Goal: Contribute content

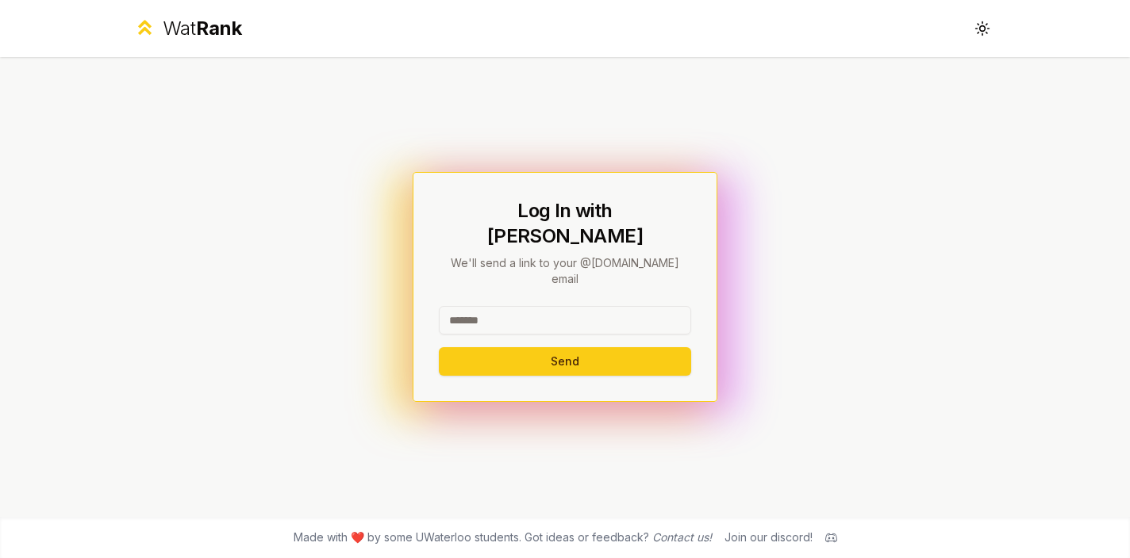
click at [547, 306] on input at bounding box center [565, 320] width 252 height 29
type input "*****"
click at [439, 347] on button "Send" at bounding box center [565, 361] width 252 height 29
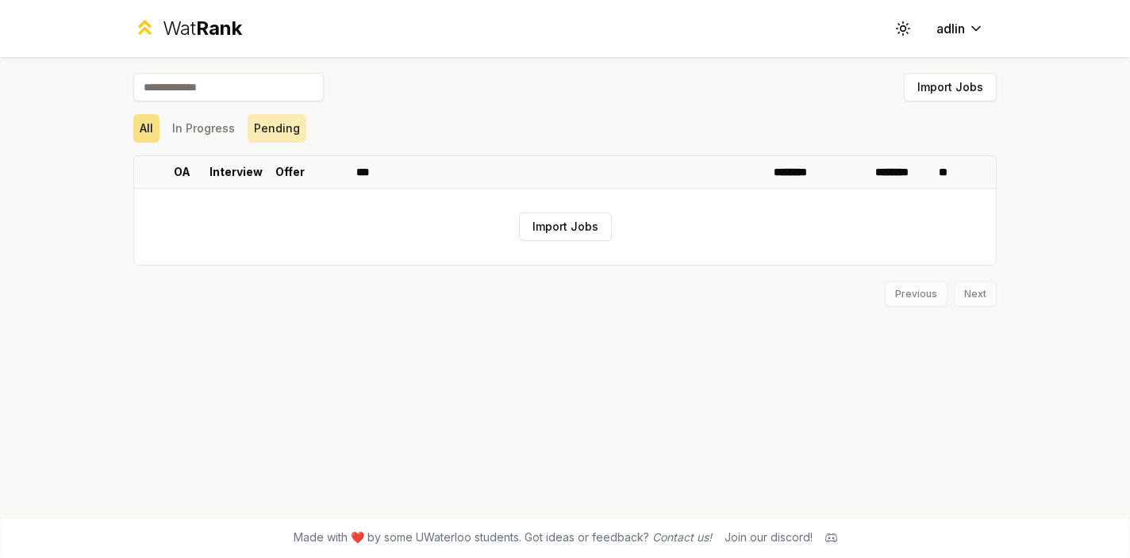
drag, startPoint x: 229, startPoint y: 136, endPoint x: 261, endPoint y: 137, distance: 31.7
click at [229, 136] on button "In Progress" at bounding box center [203, 128] width 75 height 29
click at [276, 138] on button "Pending" at bounding box center [276, 128] width 59 height 29
click at [922, 92] on button "Import Jobs" at bounding box center [950, 87] width 93 height 29
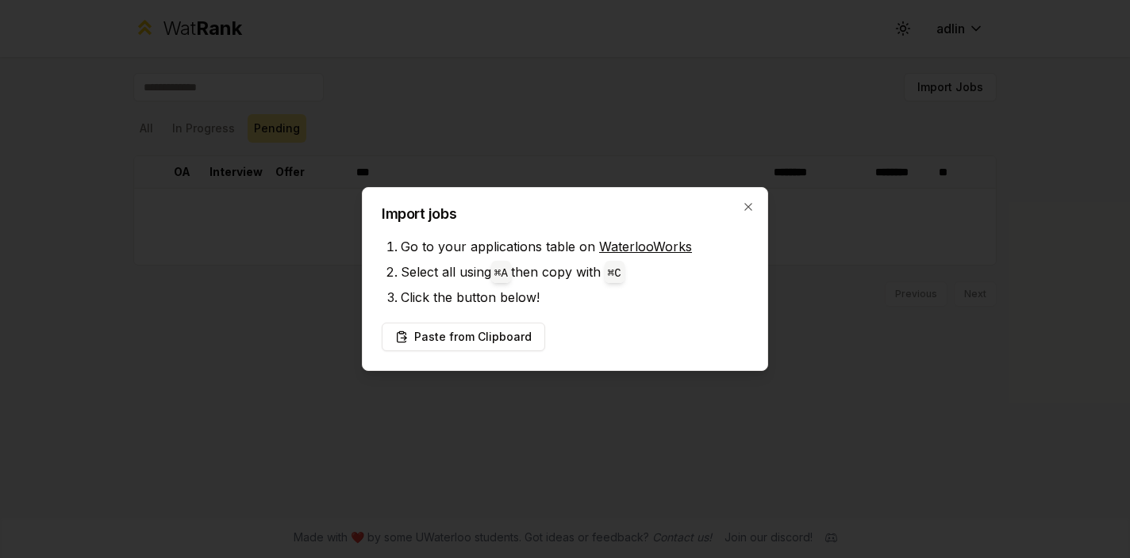
click at [600, 326] on div "Paste from Clipboard" at bounding box center [565, 337] width 366 height 29
click at [517, 338] on button "Paste from Clipboard" at bounding box center [463, 337] width 163 height 29
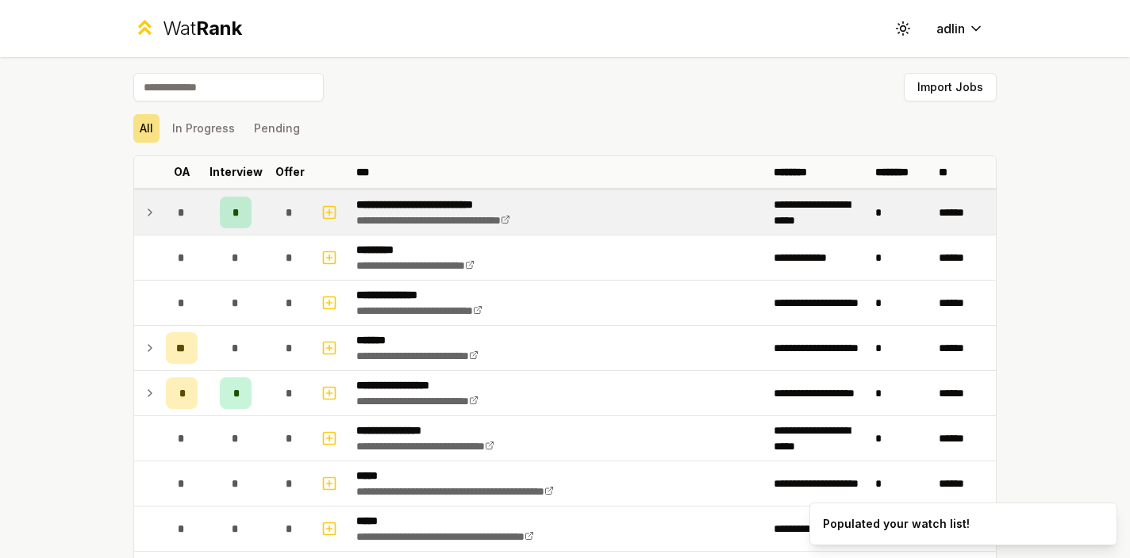
click at [146, 219] on icon at bounding box center [150, 212] width 13 height 19
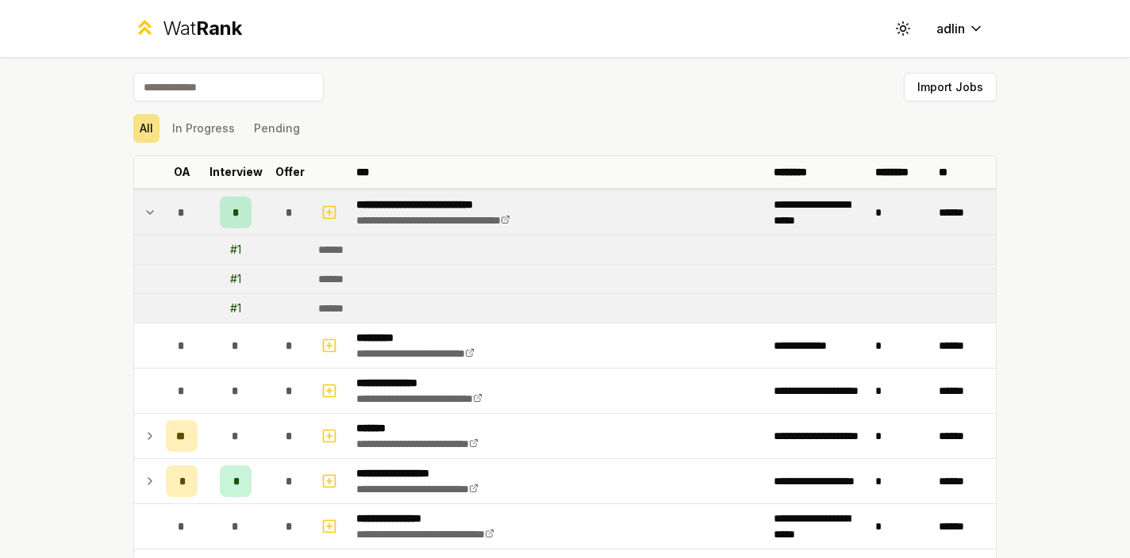
click at [146, 209] on icon at bounding box center [150, 212] width 13 height 19
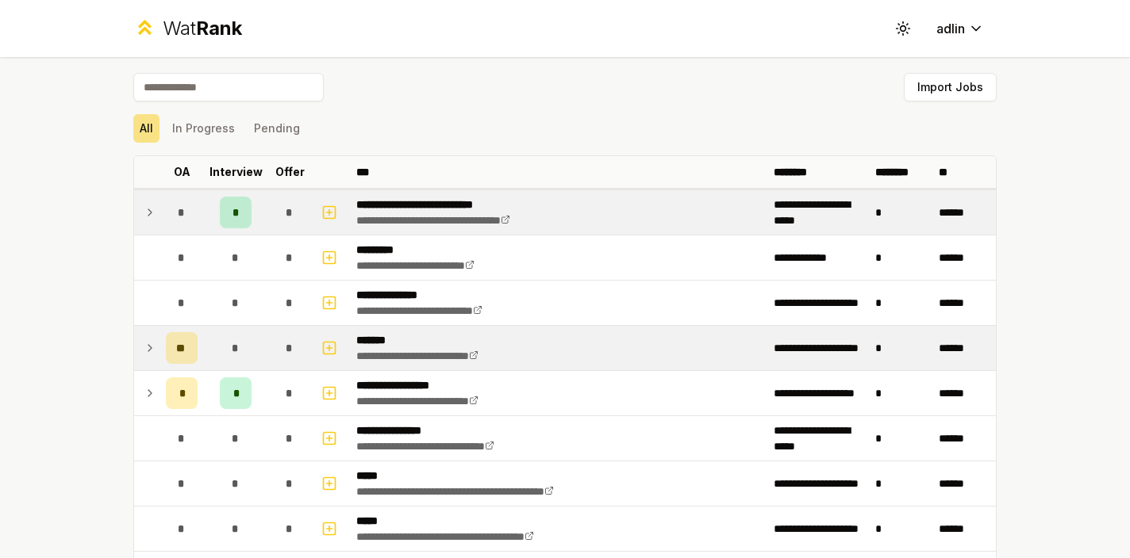
click at [152, 349] on td at bounding box center [146, 348] width 25 height 44
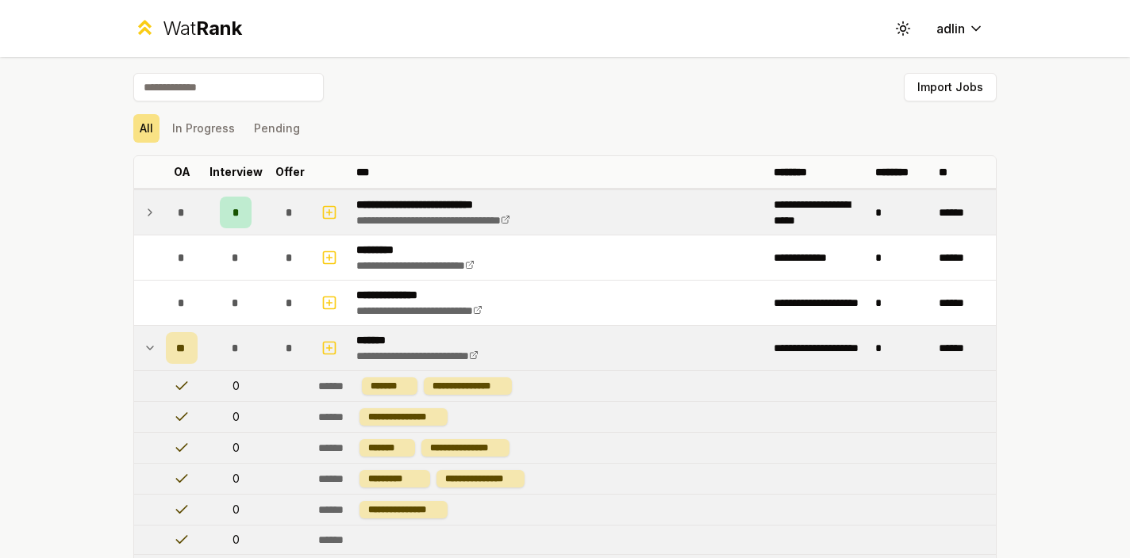
click at [145, 351] on icon at bounding box center [150, 348] width 13 height 19
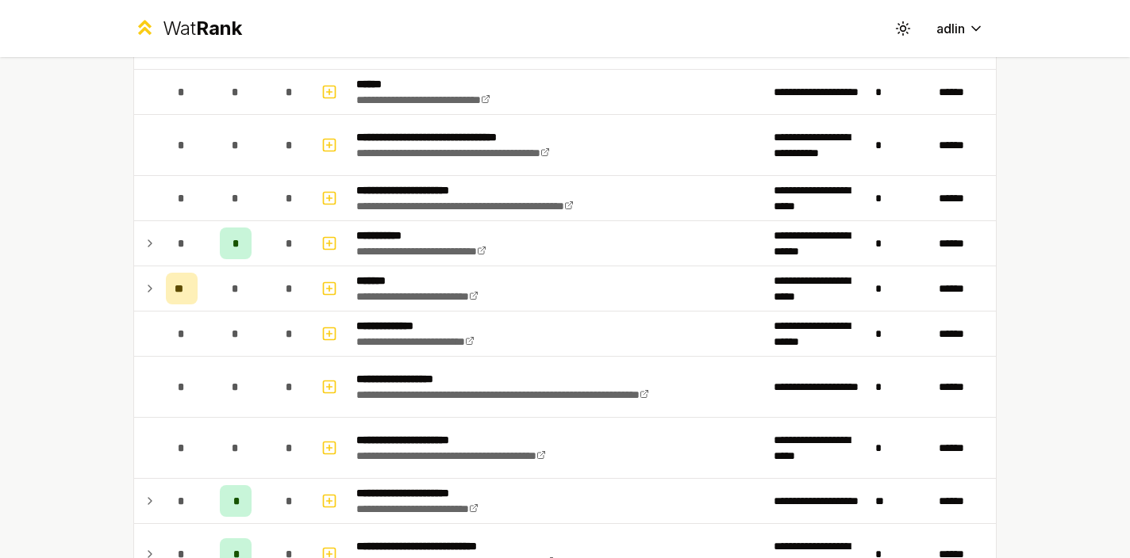
scroll to position [617, 0]
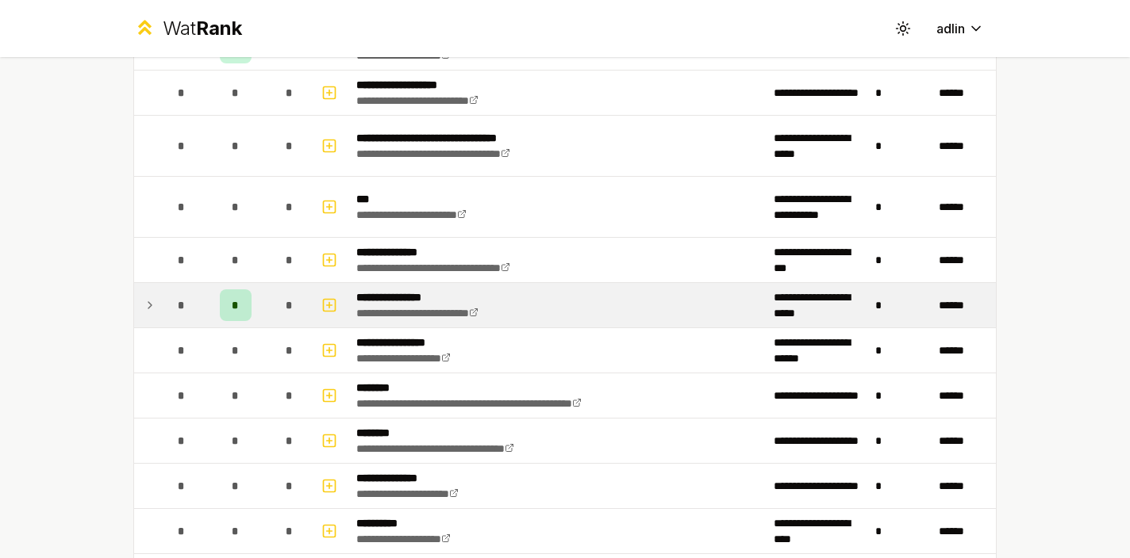
click at [144, 309] on icon at bounding box center [150, 305] width 13 height 19
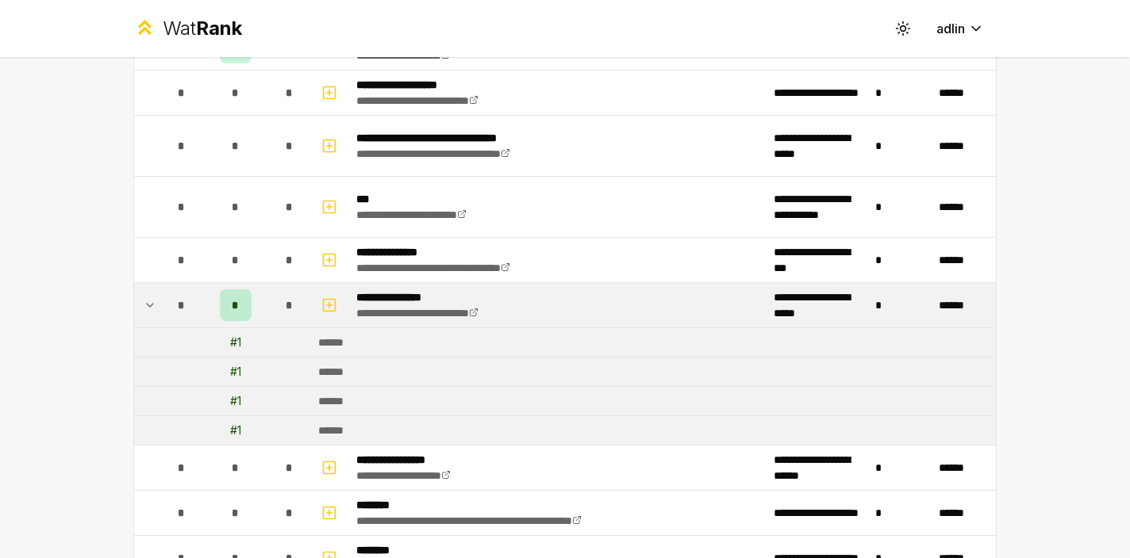
click at [146, 307] on icon at bounding box center [150, 305] width 13 height 19
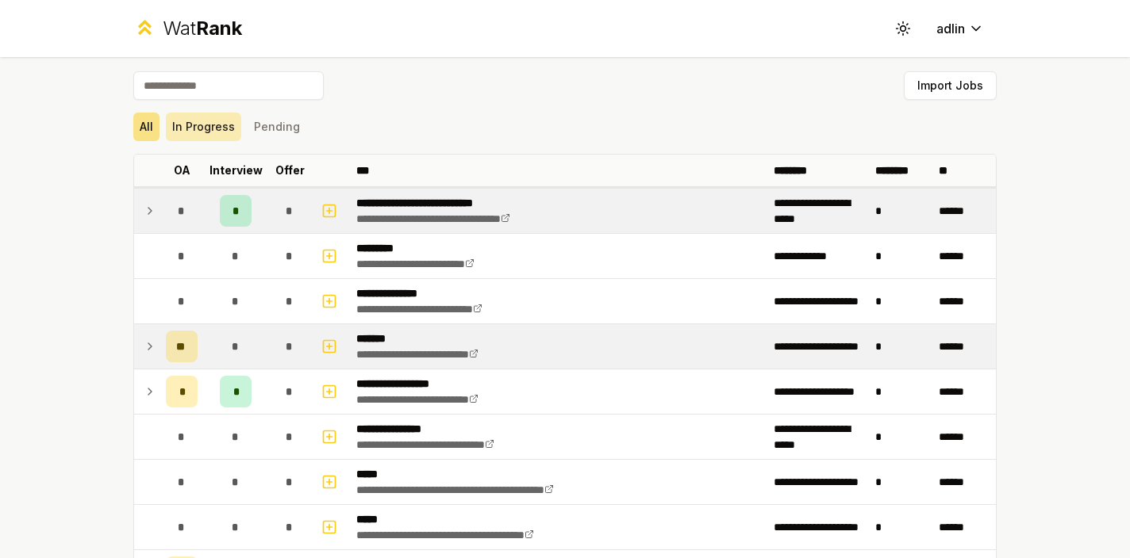
scroll to position [0, 0]
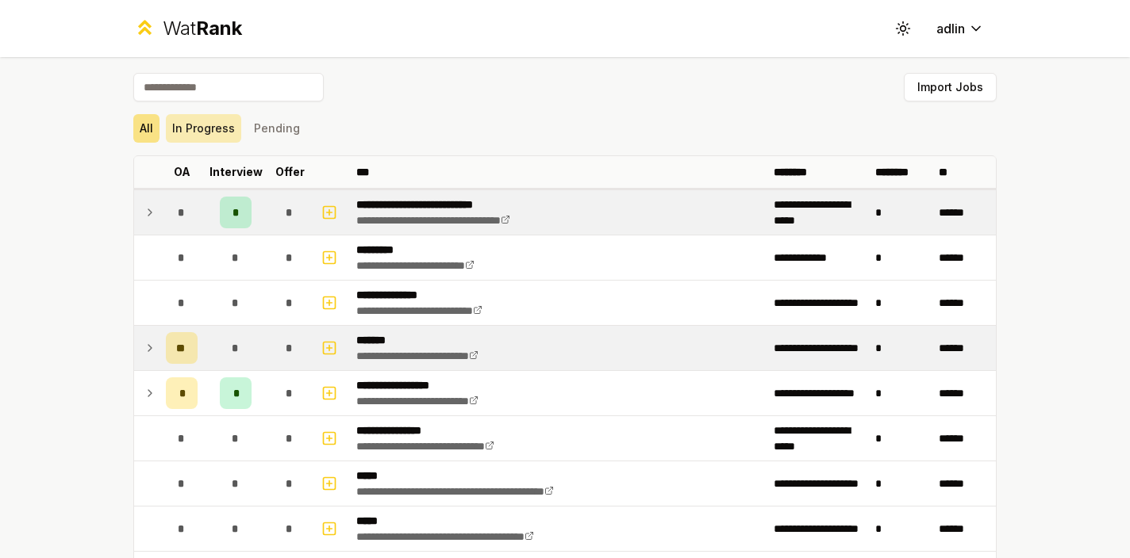
click at [213, 133] on button "In Progress" at bounding box center [203, 128] width 75 height 29
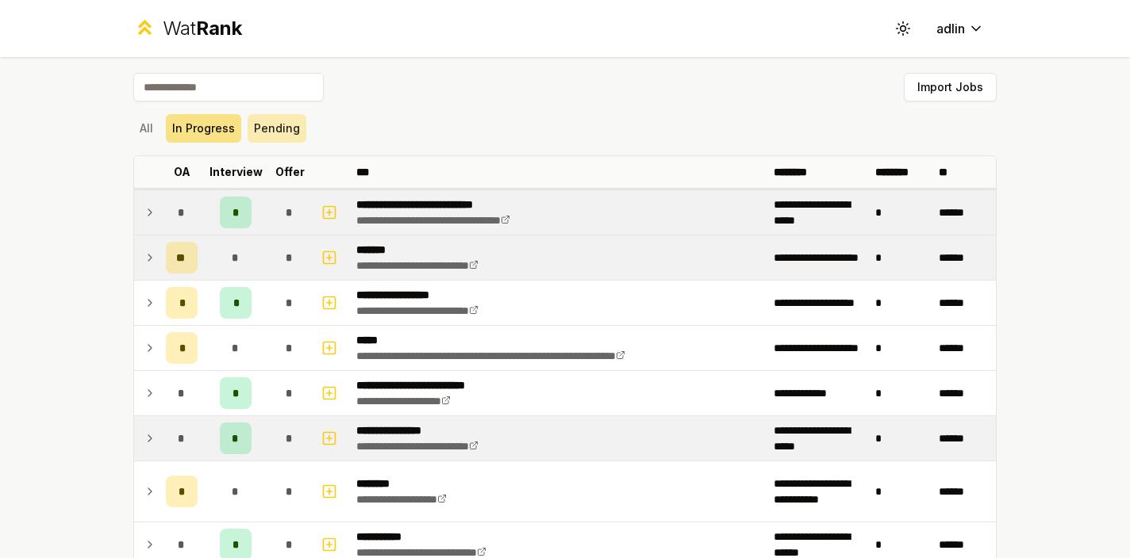
click at [274, 134] on button "Pending" at bounding box center [276, 128] width 59 height 29
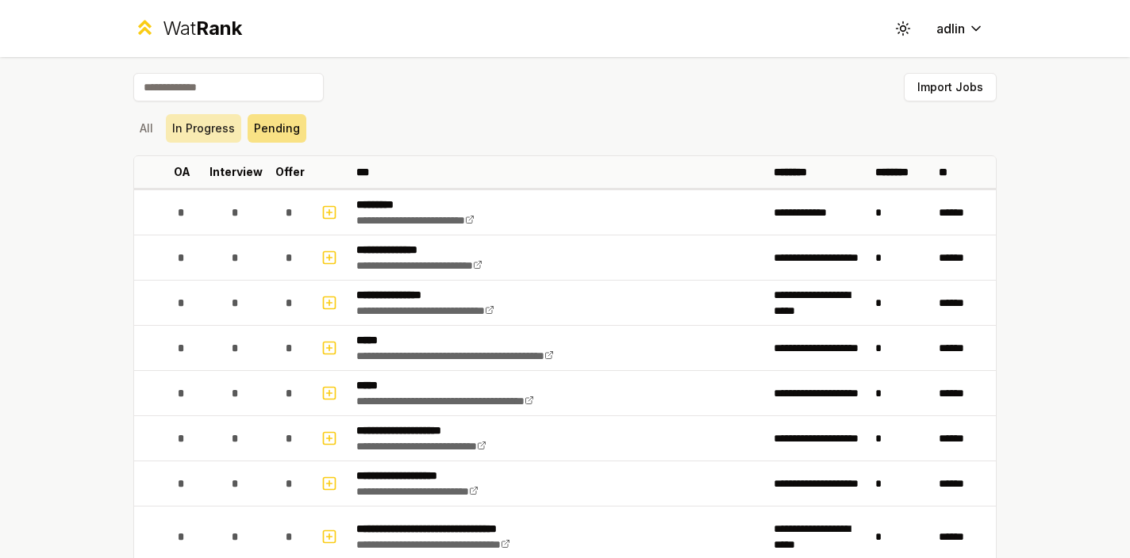
click at [213, 140] on button "In Progress" at bounding box center [203, 128] width 75 height 29
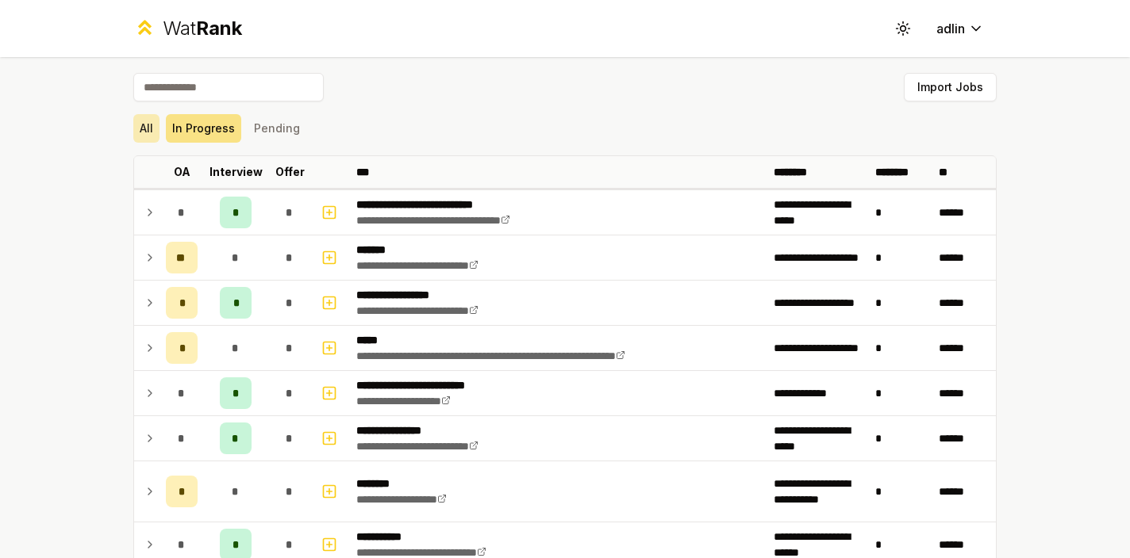
click at [133, 138] on button "All" at bounding box center [146, 128] width 26 height 29
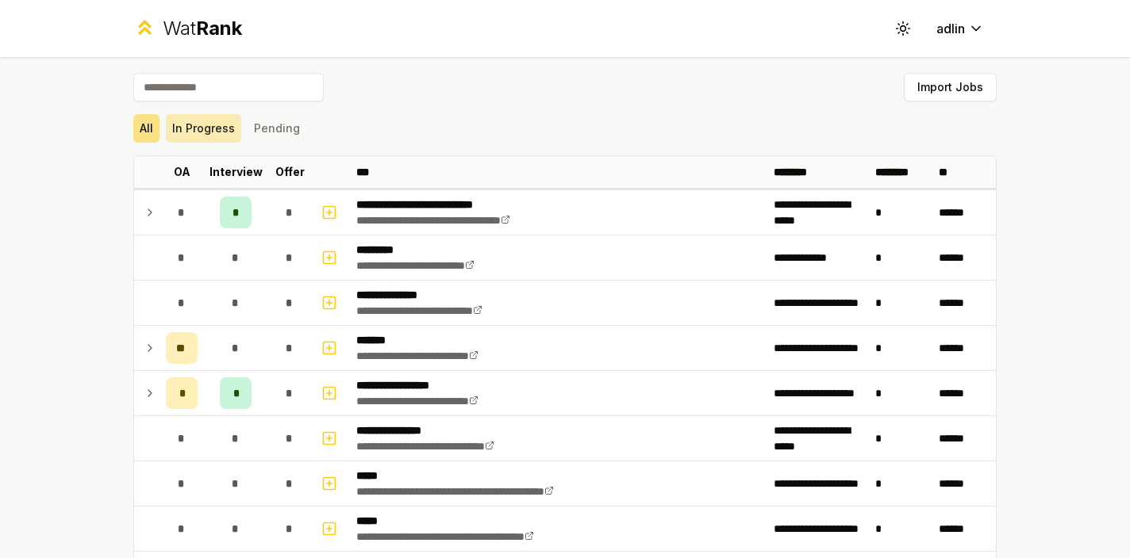
click at [178, 139] on button "In Progress" at bounding box center [203, 128] width 75 height 29
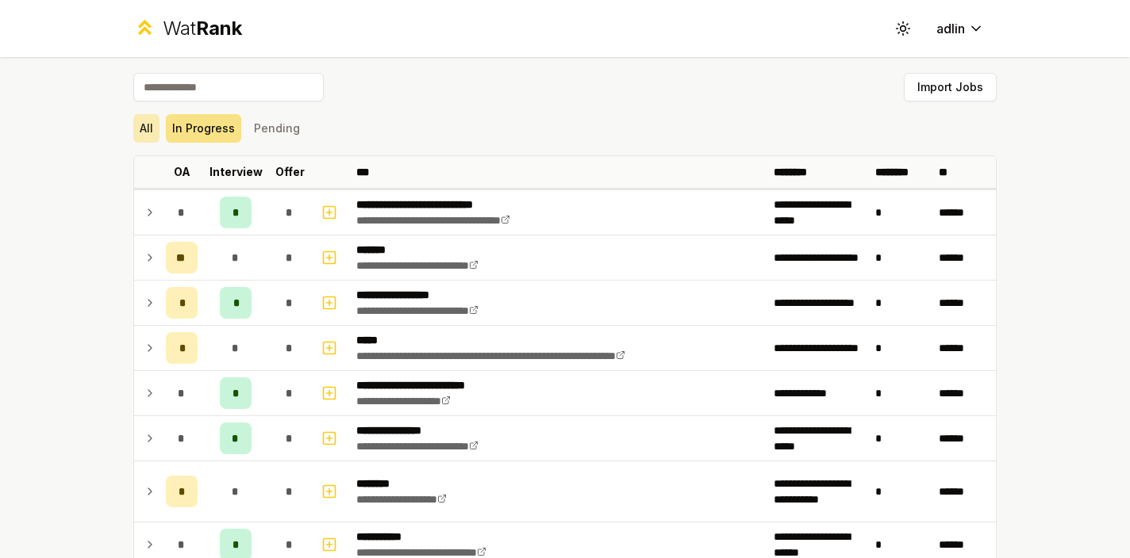
click at [133, 139] on button "All" at bounding box center [146, 128] width 26 height 29
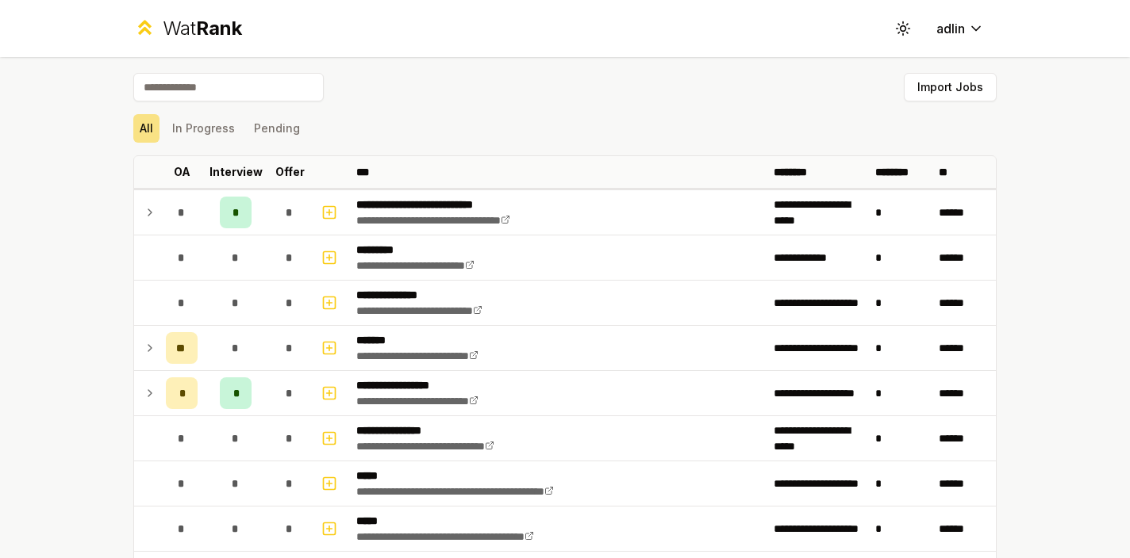
click at [214, 36] on span "Rank" at bounding box center [219, 28] width 46 height 23
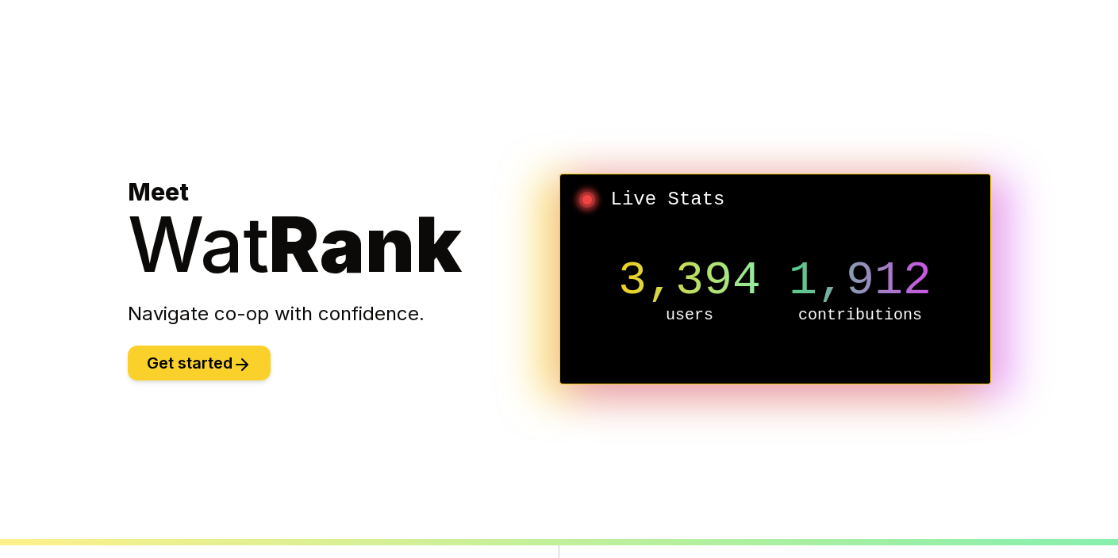
click at [259, 363] on button "Get started" at bounding box center [199, 363] width 143 height 35
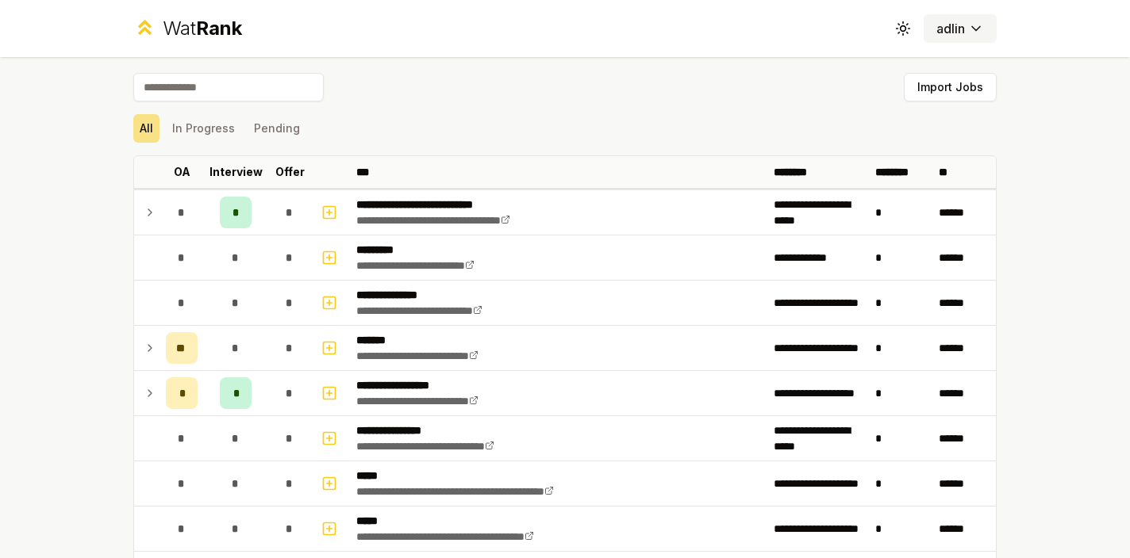
click at [940, 31] on html "**********" at bounding box center [565, 279] width 1130 height 558
click at [674, 110] on html "**********" at bounding box center [565, 279] width 1130 height 558
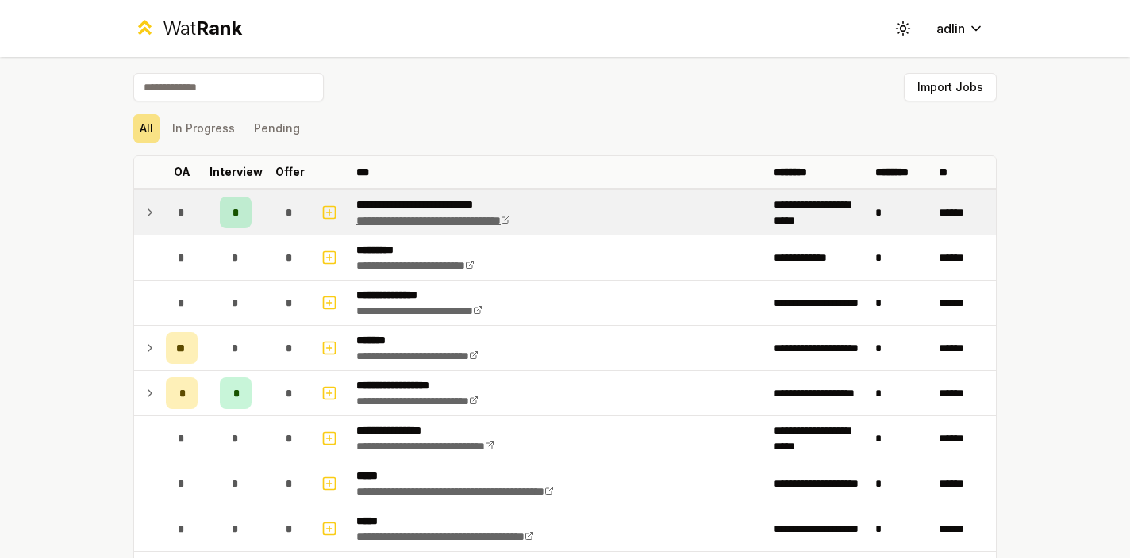
click at [395, 215] on link "**********" at bounding box center [433, 220] width 154 height 11
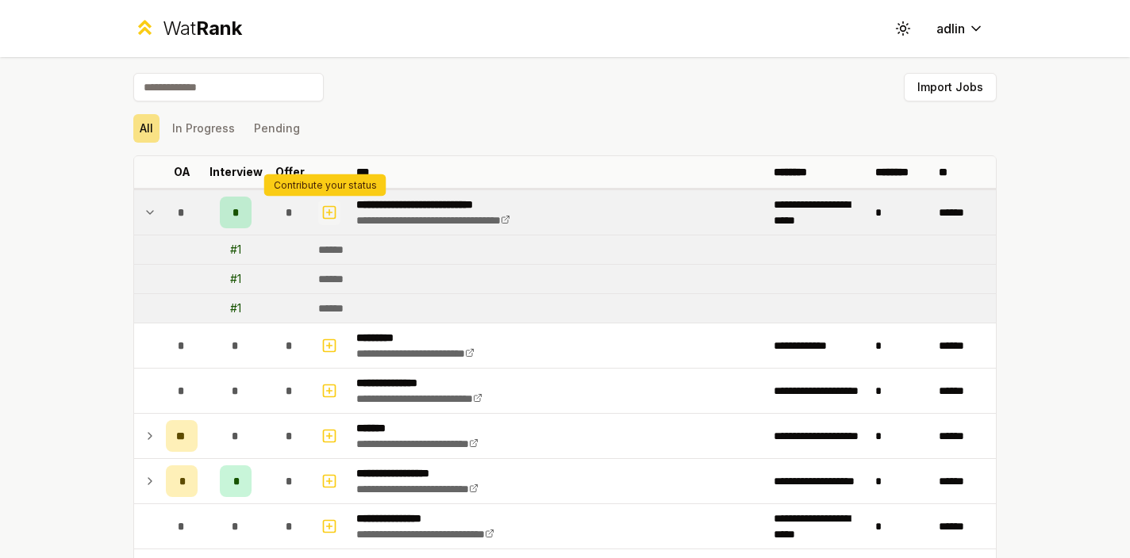
click at [328, 217] on rect "button" at bounding box center [330, 212] width 12 height 12
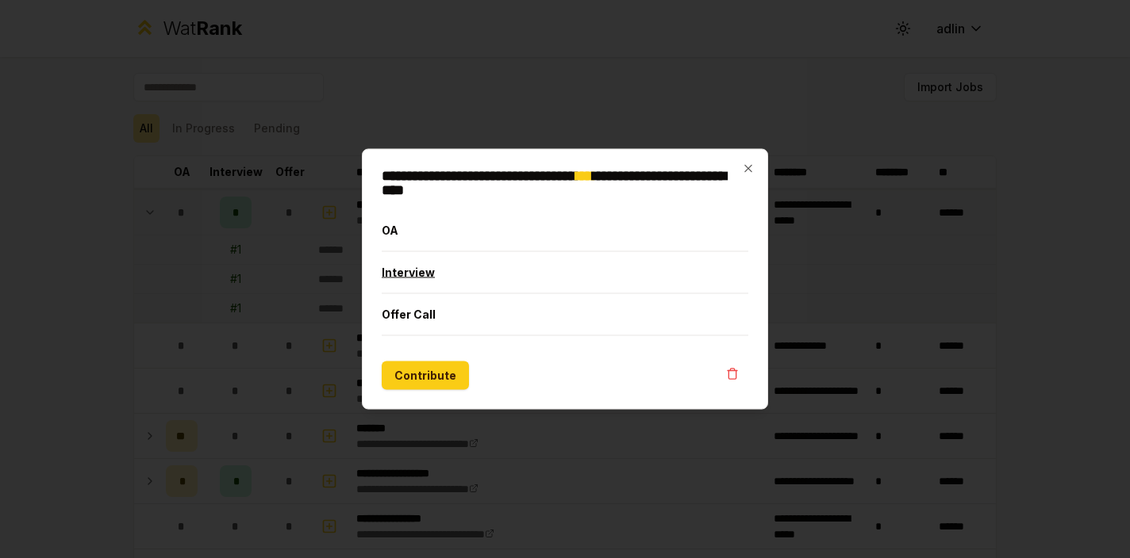
click at [417, 268] on button "Interview" at bounding box center [565, 272] width 366 height 41
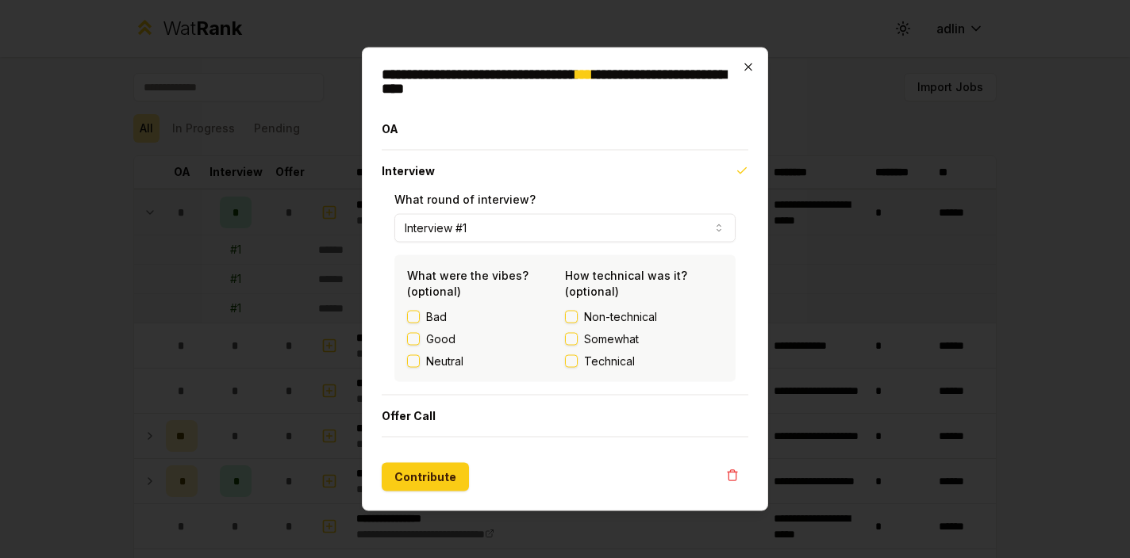
click at [741, 67] on h2 "**********" at bounding box center [565, 81] width 366 height 29
click at [750, 67] on icon "button" at bounding box center [747, 66] width 7 height 7
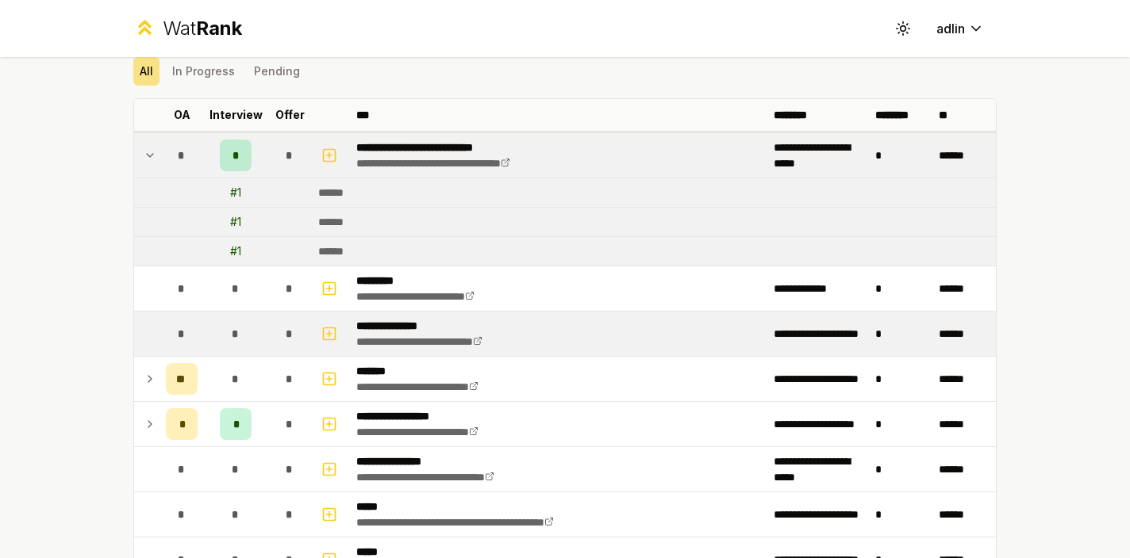
scroll to position [70, 0]
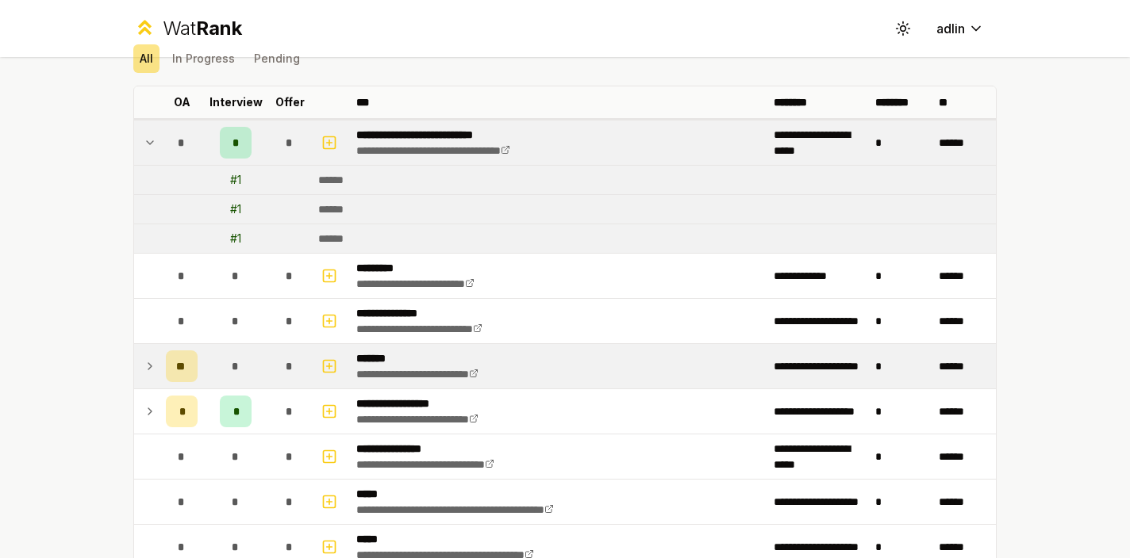
click at [183, 363] on div "**" at bounding box center [182, 367] width 32 height 32
click at [184, 363] on div "**" at bounding box center [182, 367] width 32 height 32
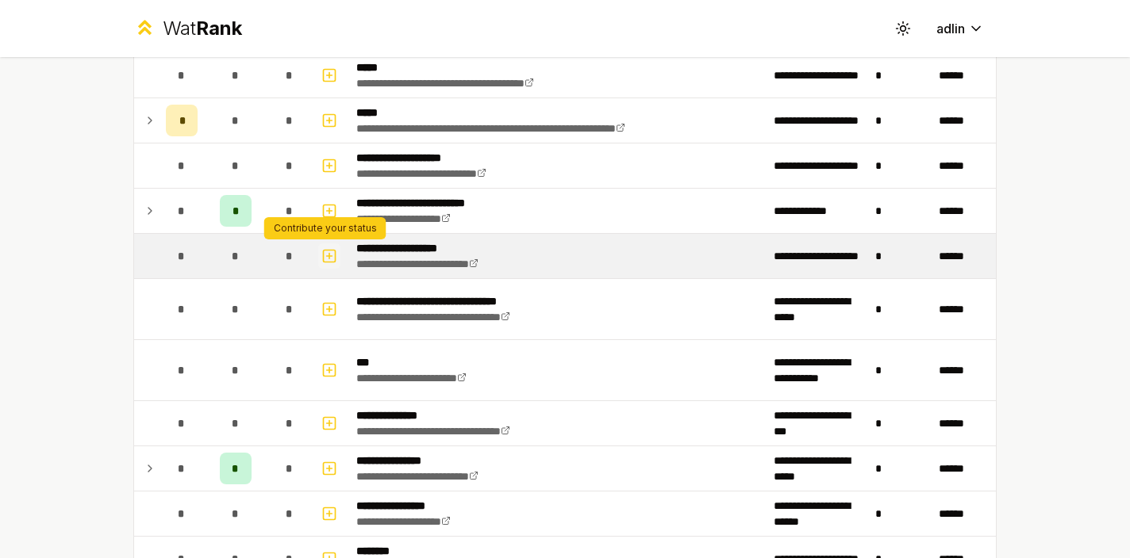
scroll to position [949, 0]
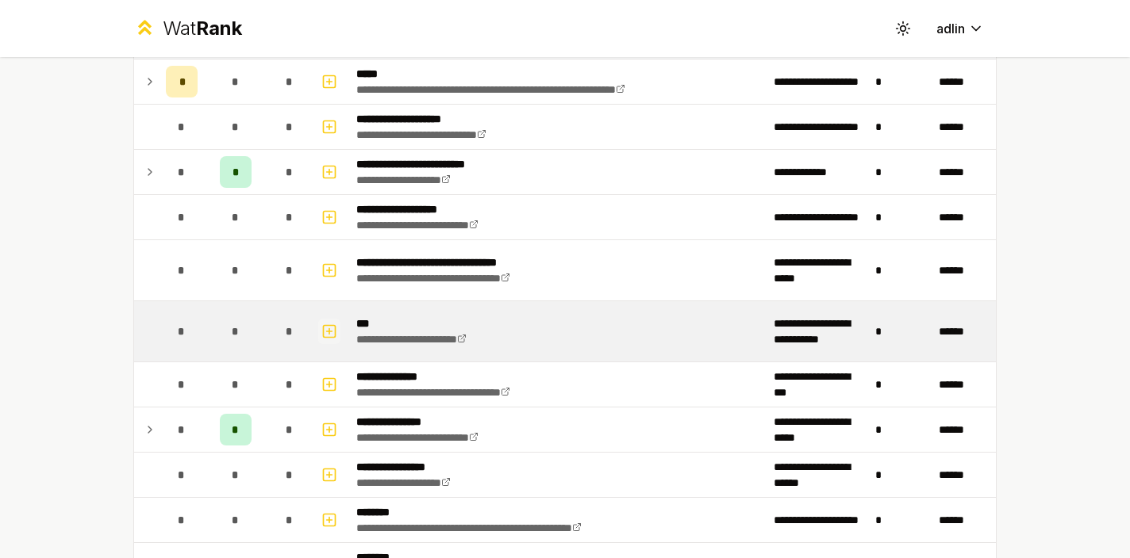
click at [324, 336] on rect "button" at bounding box center [330, 331] width 12 height 12
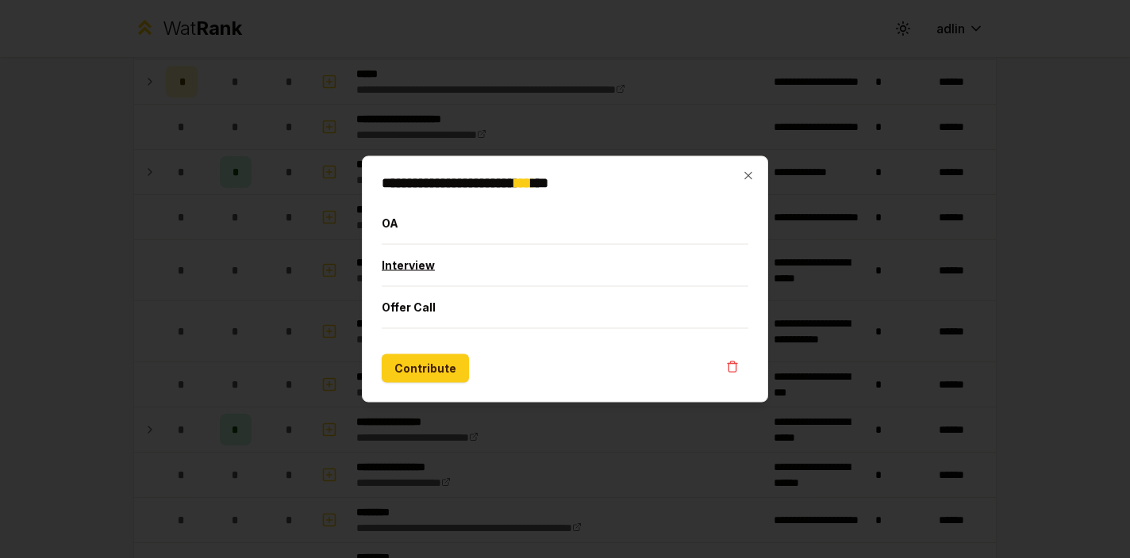
click at [405, 263] on button "Interview" at bounding box center [565, 265] width 366 height 41
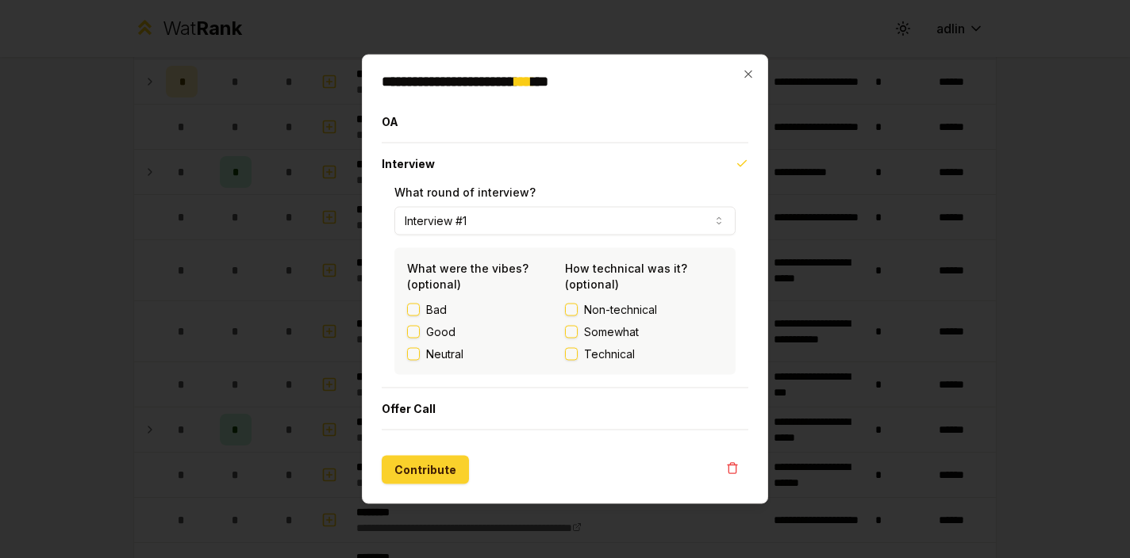
click at [447, 467] on button "Contribute" at bounding box center [425, 470] width 87 height 29
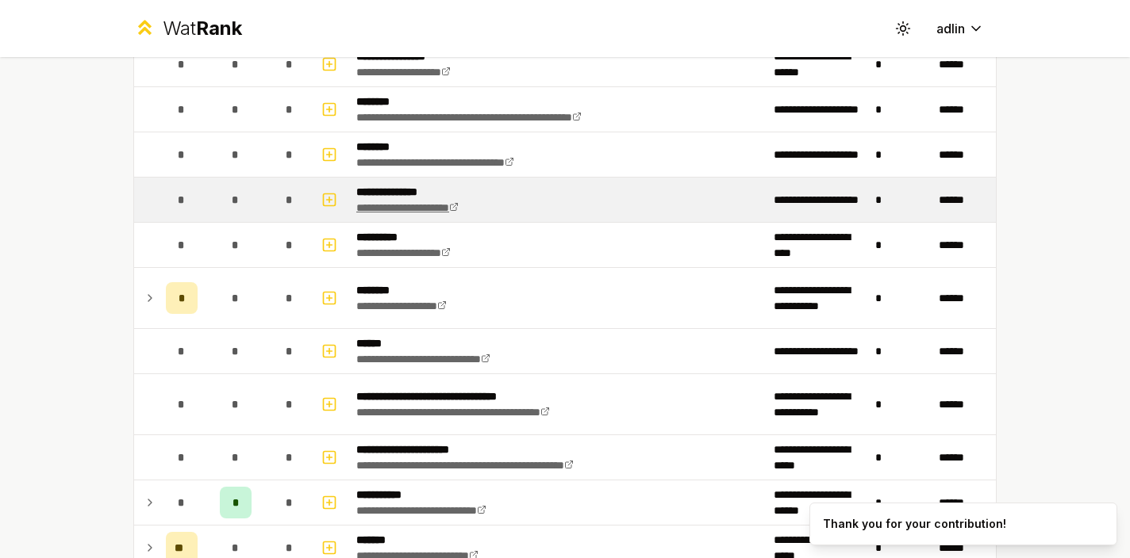
scroll to position [1061, 0]
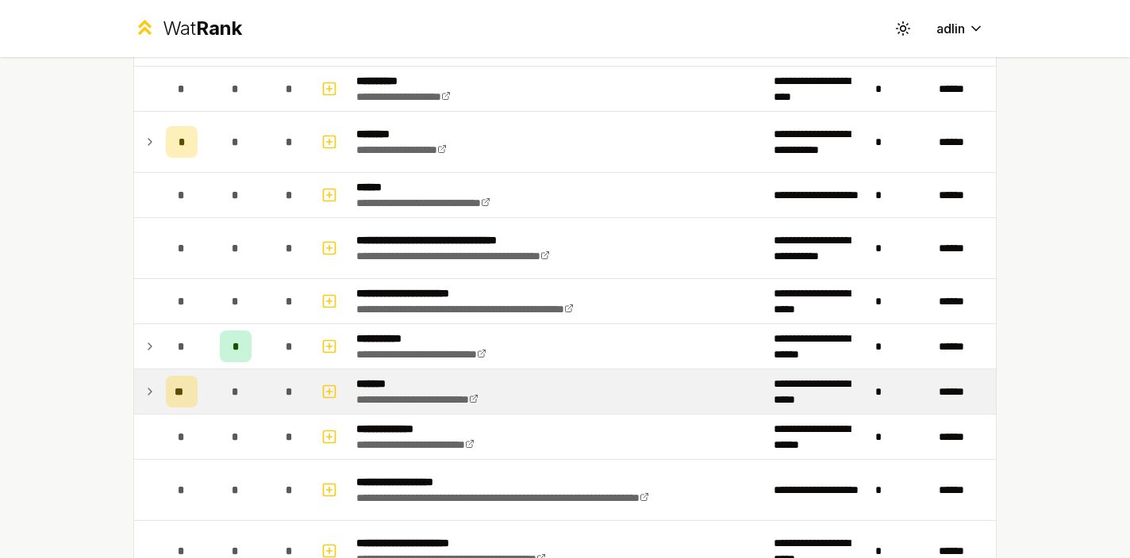
click at [395, 386] on p "*******" at bounding box center [435, 384] width 159 height 16
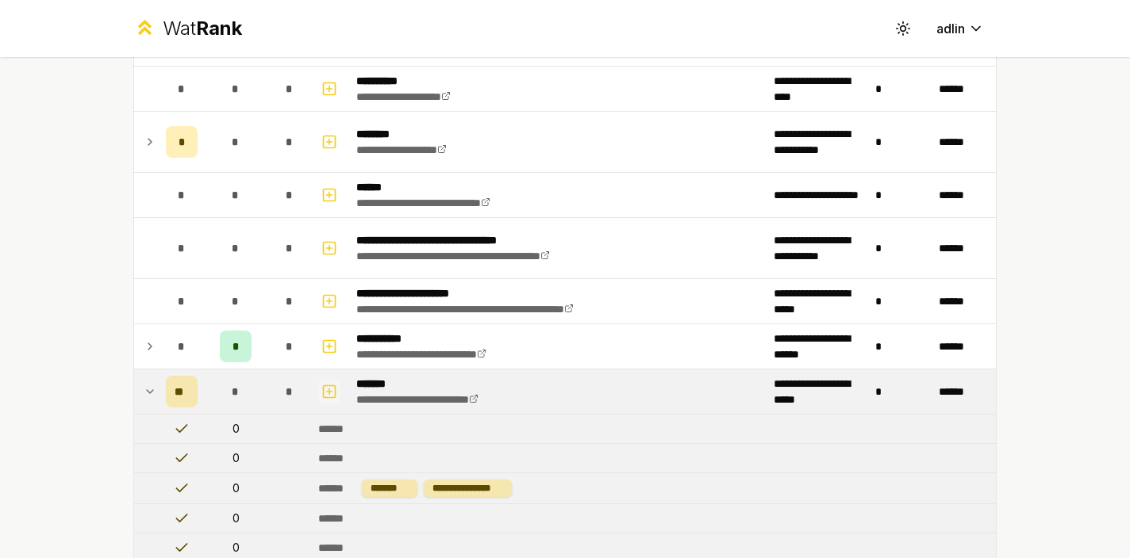
click at [327, 392] on icon "button" at bounding box center [330, 392] width 6 height 0
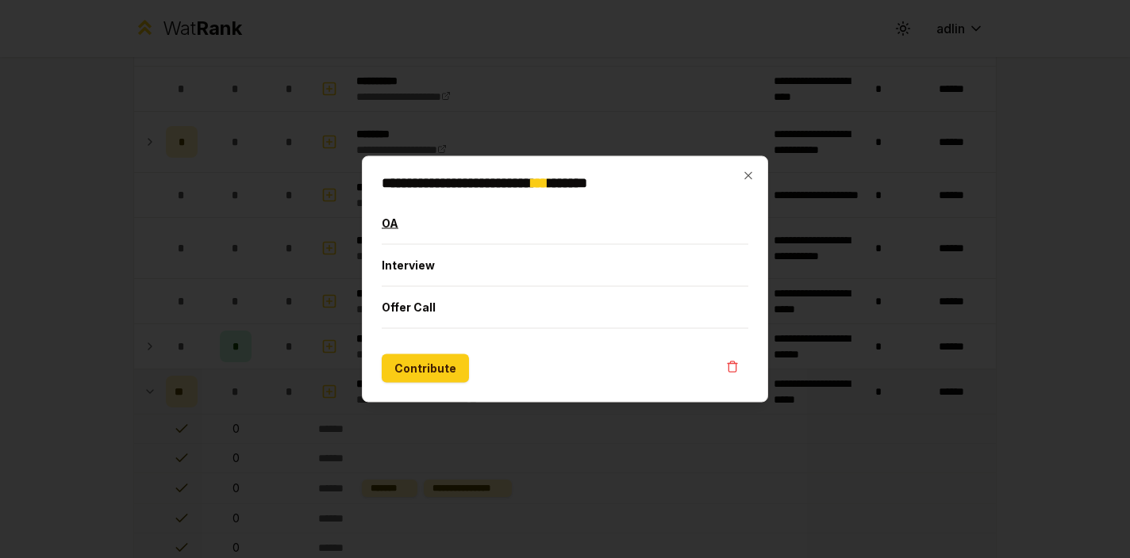
click at [398, 229] on button "OA" at bounding box center [565, 223] width 366 height 41
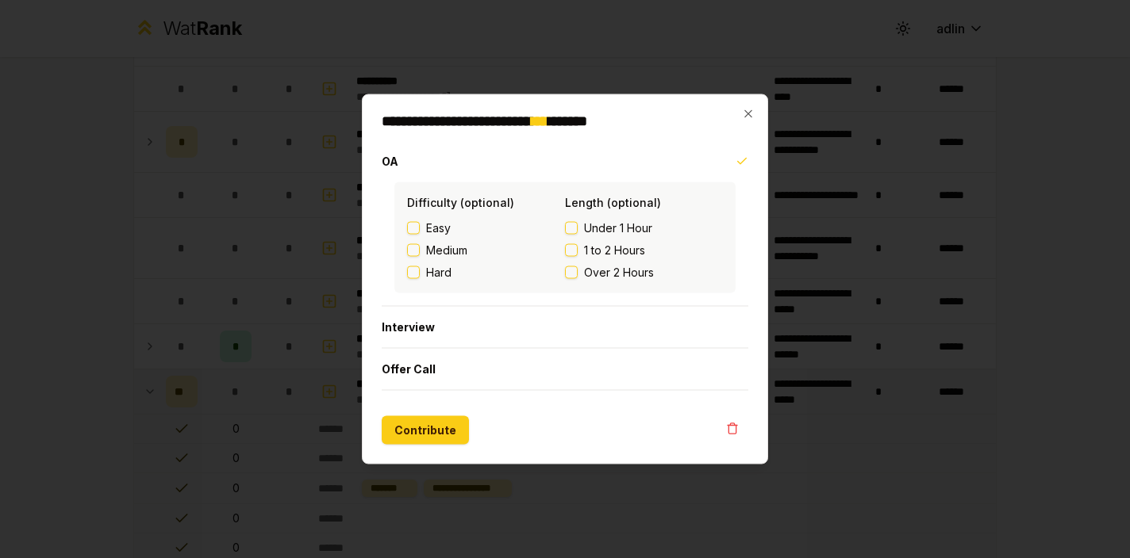
click at [442, 253] on span "Medium" at bounding box center [446, 251] width 41 height 16
click at [420, 253] on button "Medium" at bounding box center [413, 250] width 13 height 13
click at [571, 251] on button "1 to 2 Hours" at bounding box center [571, 250] width 13 height 13
click at [455, 424] on button "Contribute" at bounding box center [425, 430] width 87 height 29
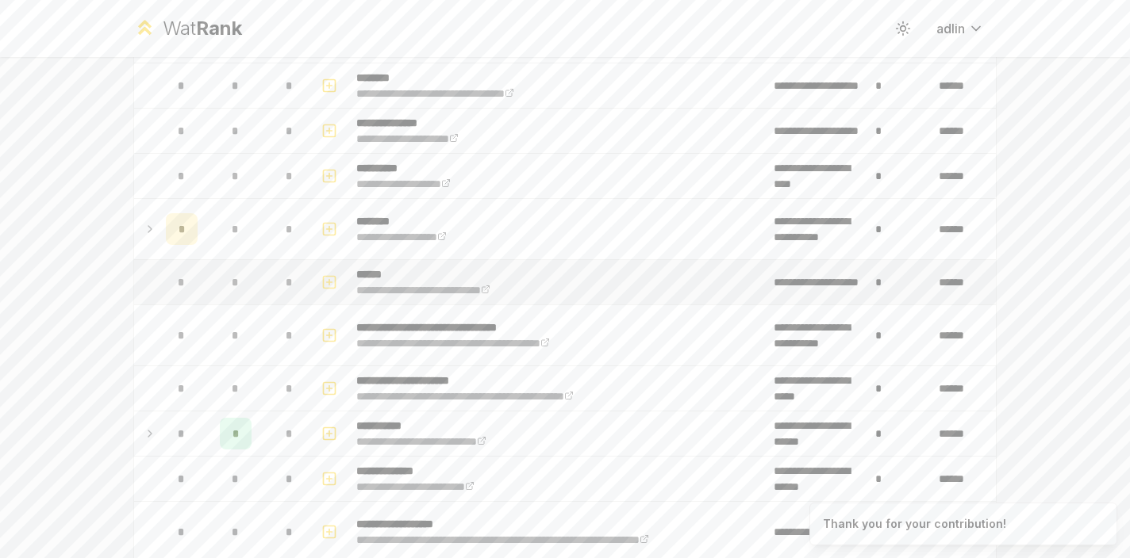
scroll to position [1021, 0]
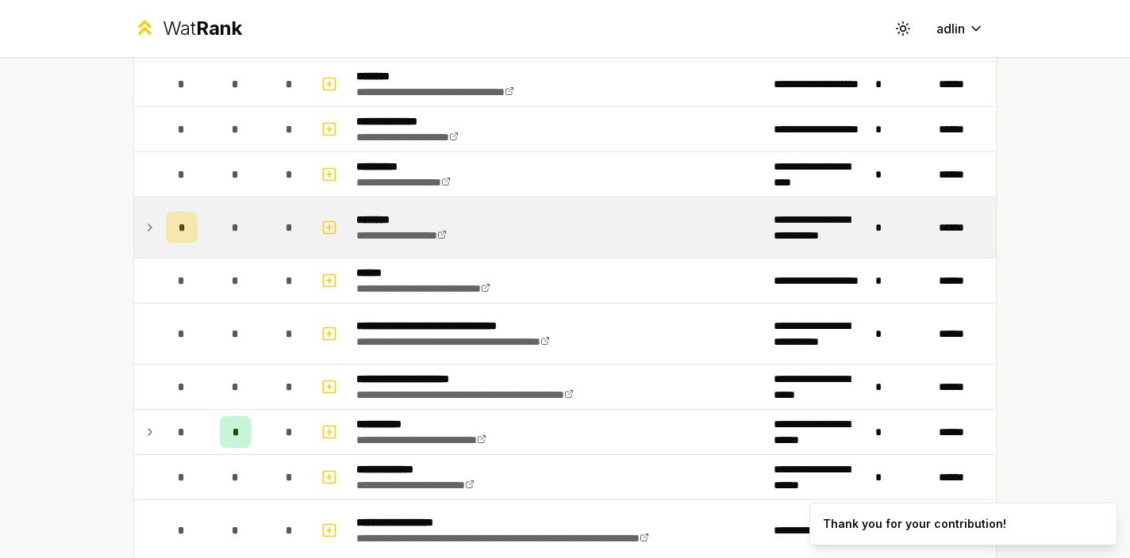
click at [151, 231] on td at bounding box center [146, 228] width 25 height 60
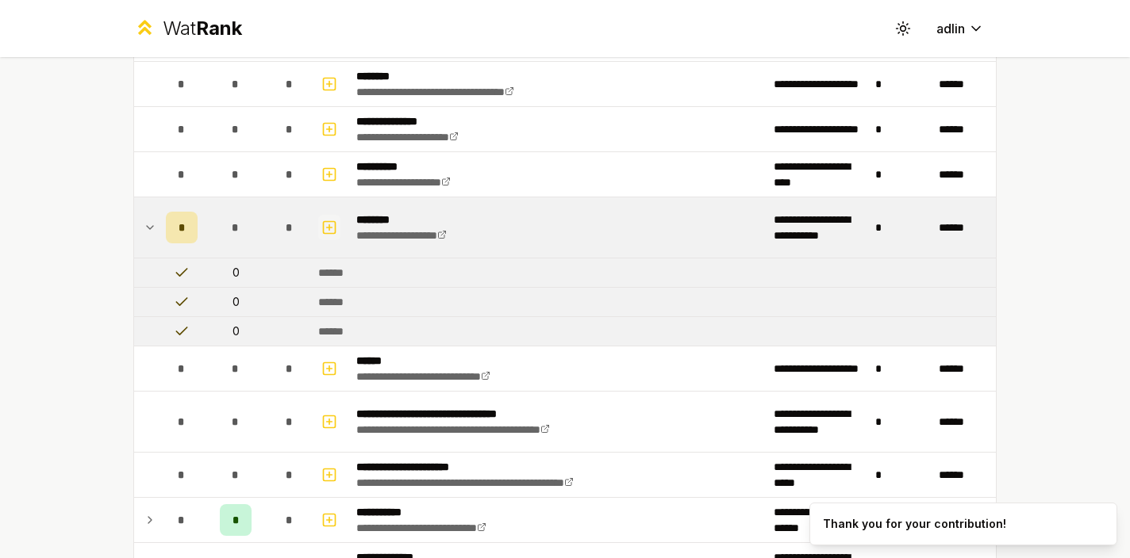
click at [328, 227] on rect "button" at bounding box center [330, 227] width 12 height 12
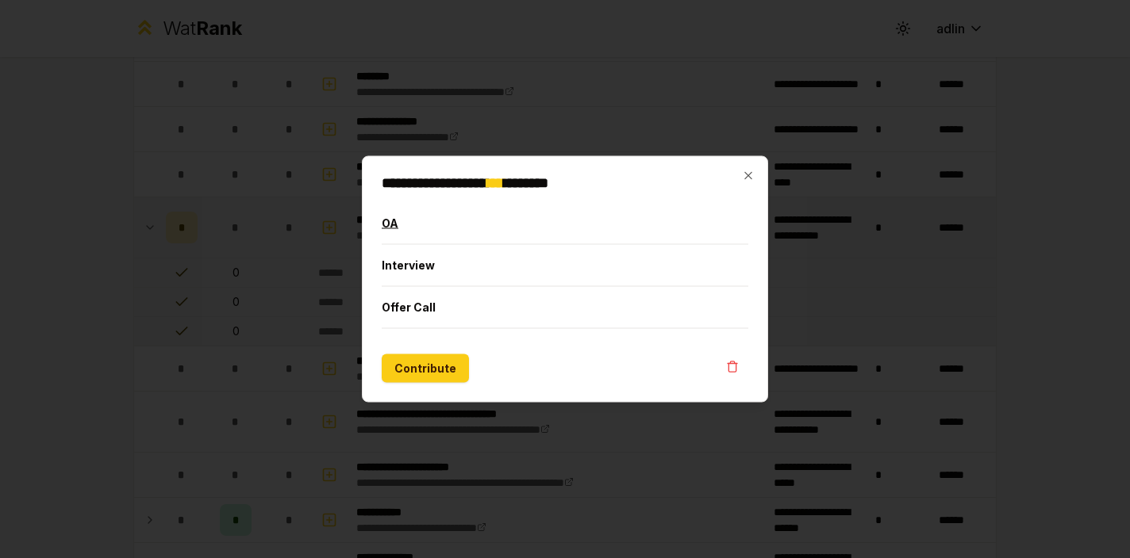
click at [392, 233] on button "OA" at bounding box center [565, 223] width 366 height 41
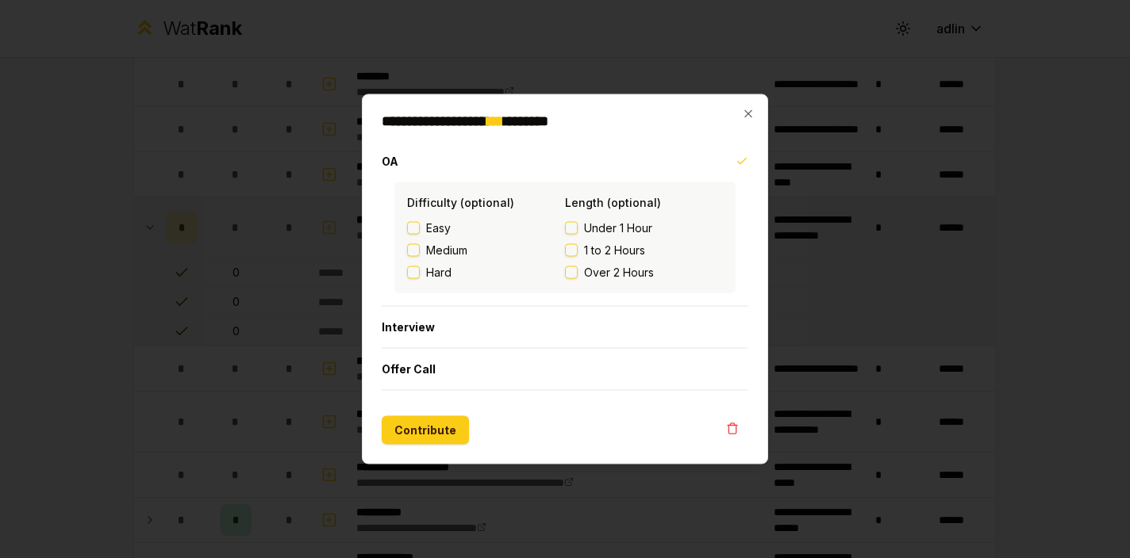
click at [414, 274] on button "Hard" at bounding box center [413, 273] width 13 height 13
click at [577, 274] on label "Over 2 Hours" at bounding box center [644, 273] width 158 height 16
click at [577, 274] on button "Over 2 Hours" at bounding box center [571, 273] width 13 height 13
click at [419, 272] on button "Hard" at bounding box center [413, 273] width 13 height 13
click at [455, 424] on button "Contribute" at bounding box center [425, 430] width 87 height 29
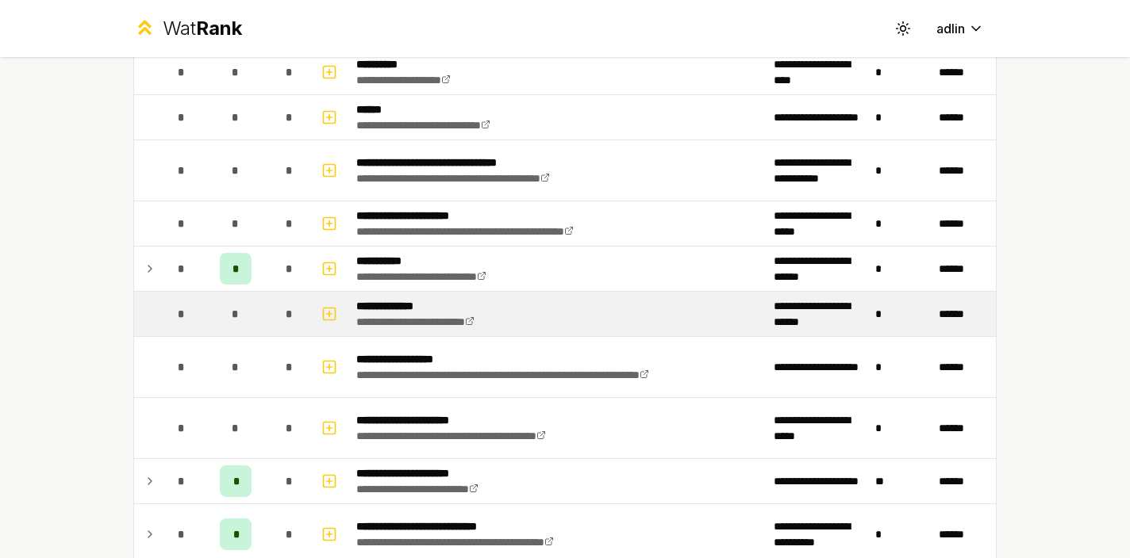
scroll to position [1166, 0]
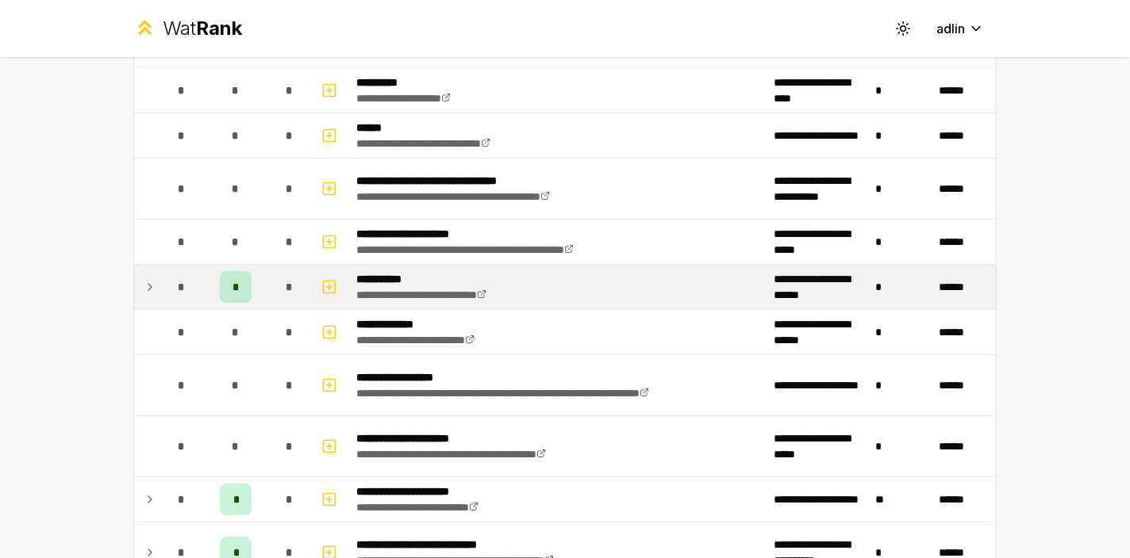
click at [147, 285] on icon at bounding box center [150, 287] width 13 height 19
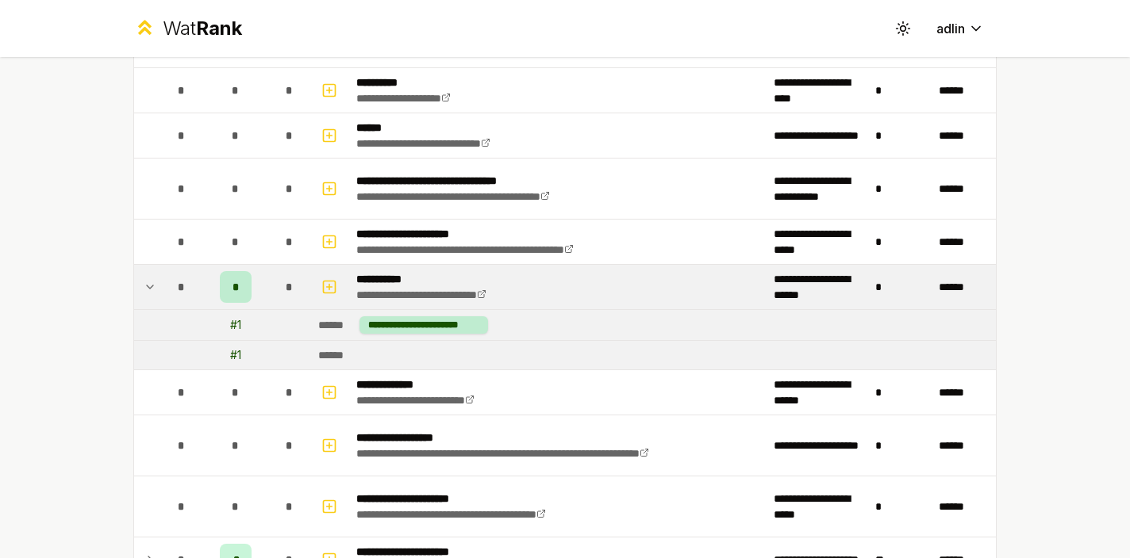
click at [146, 288] on icon at bounding box center [150, 287] width 13 height 19
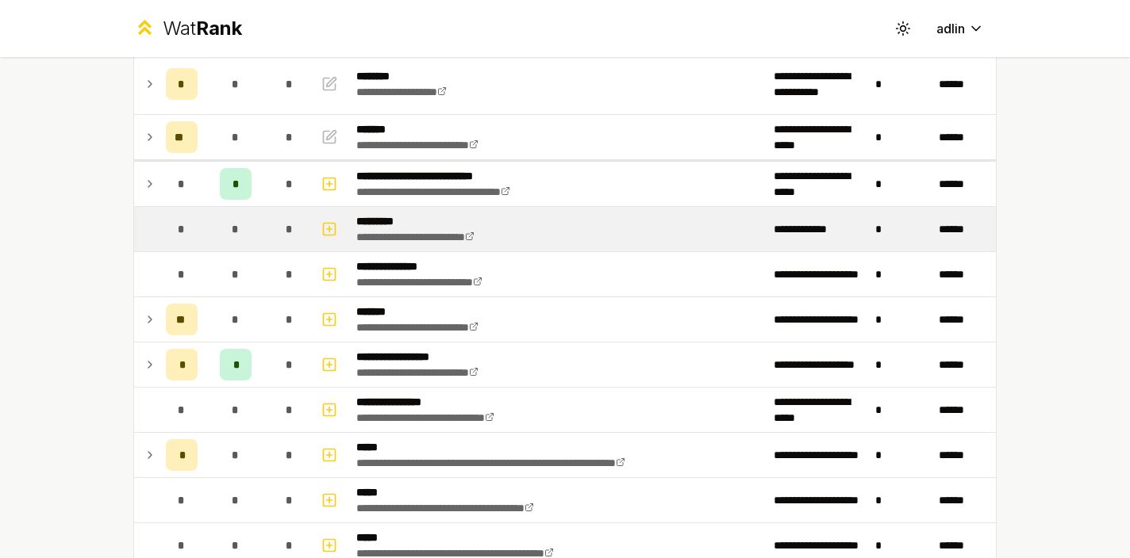
scroll to position [182, 0]
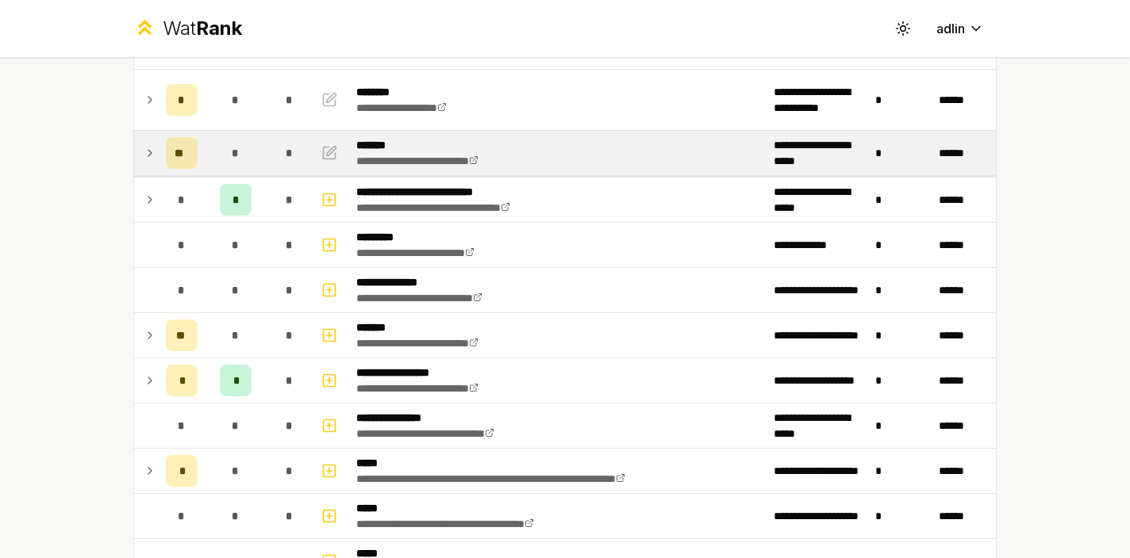
click at [149, 158] on icon at bounding box center [150, 153] width 13 height 19
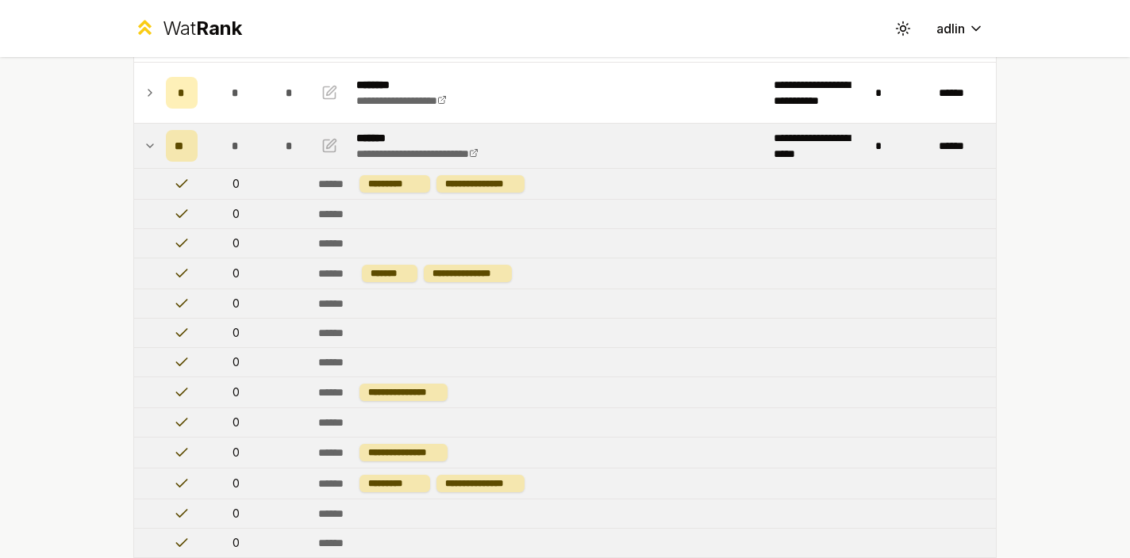
scroll to position [156, 0]
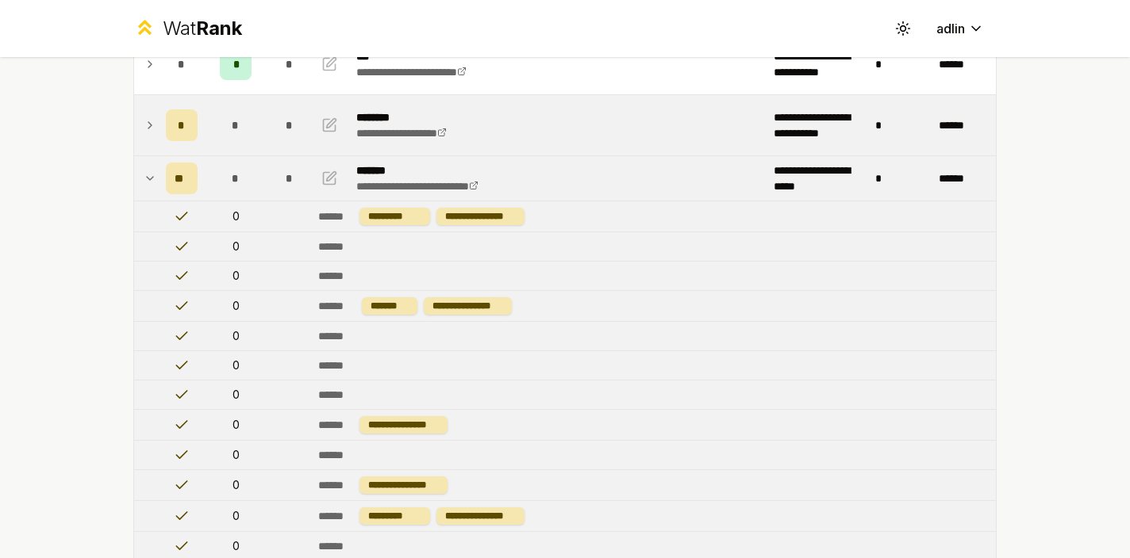
click at [146, 130] on icon at bounding box center [150, 125] width 13 height 19
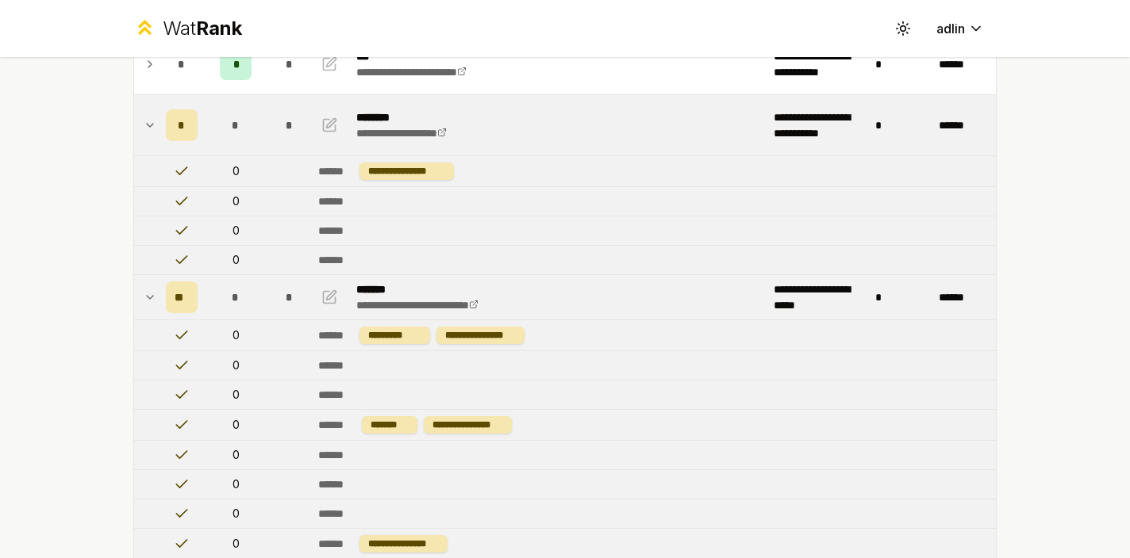
click at [146, 130] on icon at bounding box center [150, 125] width 13 height 19
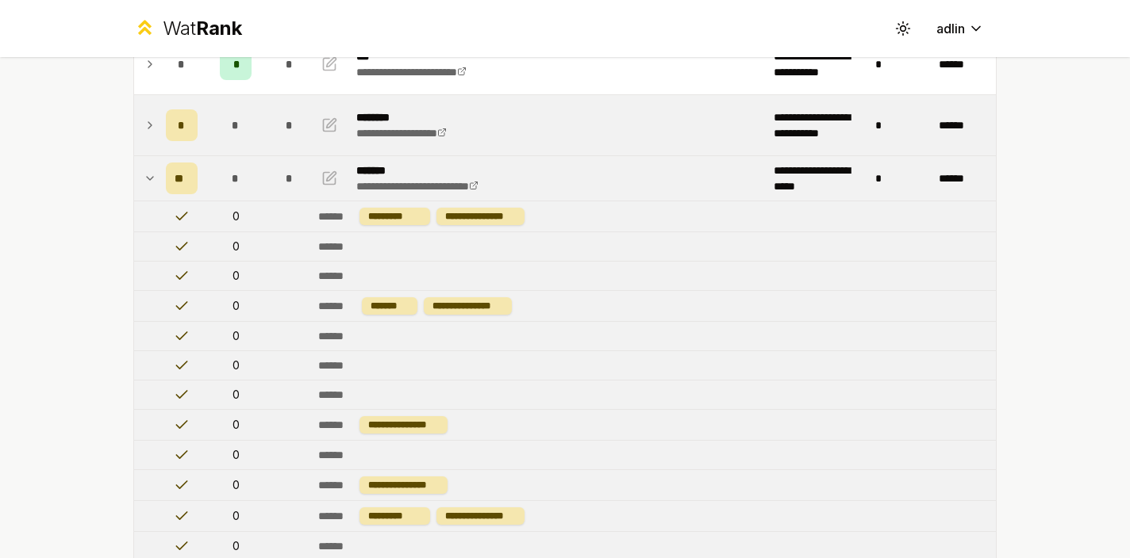
click at [148, 171] on icon at bounding box center [150, 178] width 13 height 19
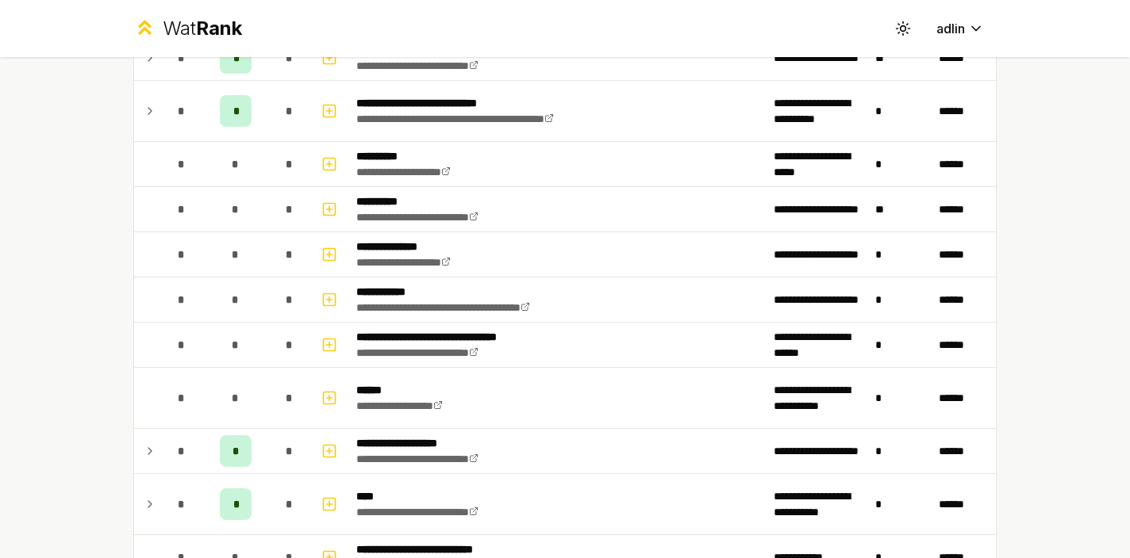
scroll to position [1729, 0]
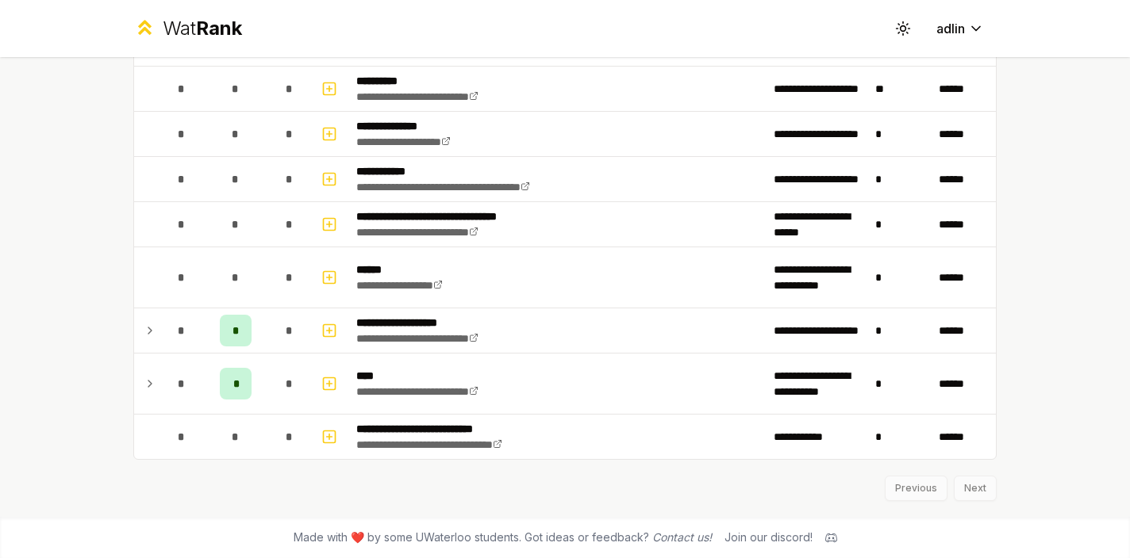
click at [963, 482] on div "Previous Next" at bounding box center [564, 480] width 863 height 41
click at [967, 489] on div "Previous Next" at bounding box center [564, 480] width 863 height 41
click at [918, 489] on div "Previous Next" at bounding box center [564, 480] width 863 height 41
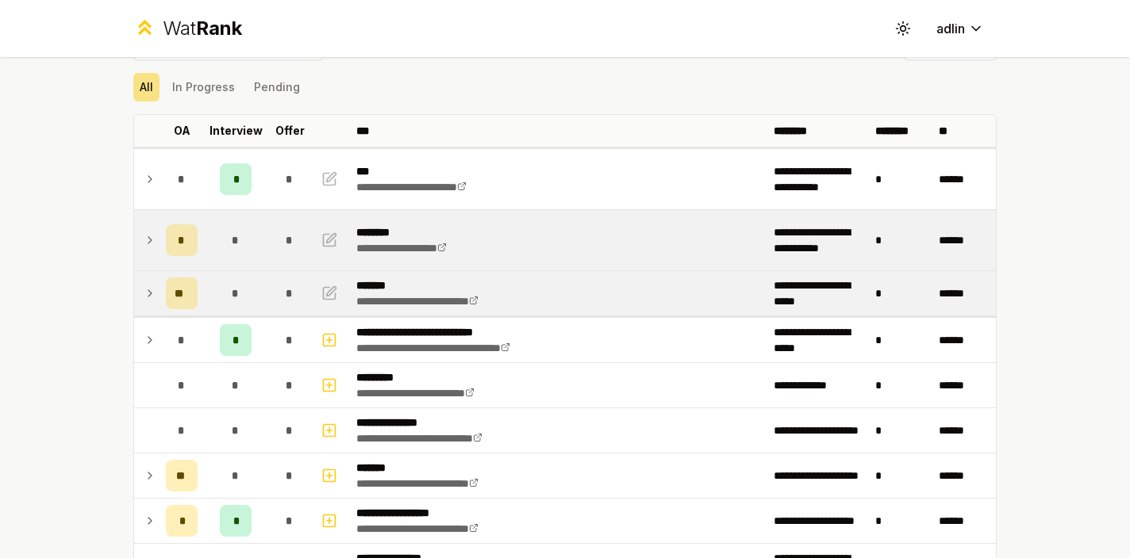
scroll to position [0, 0]
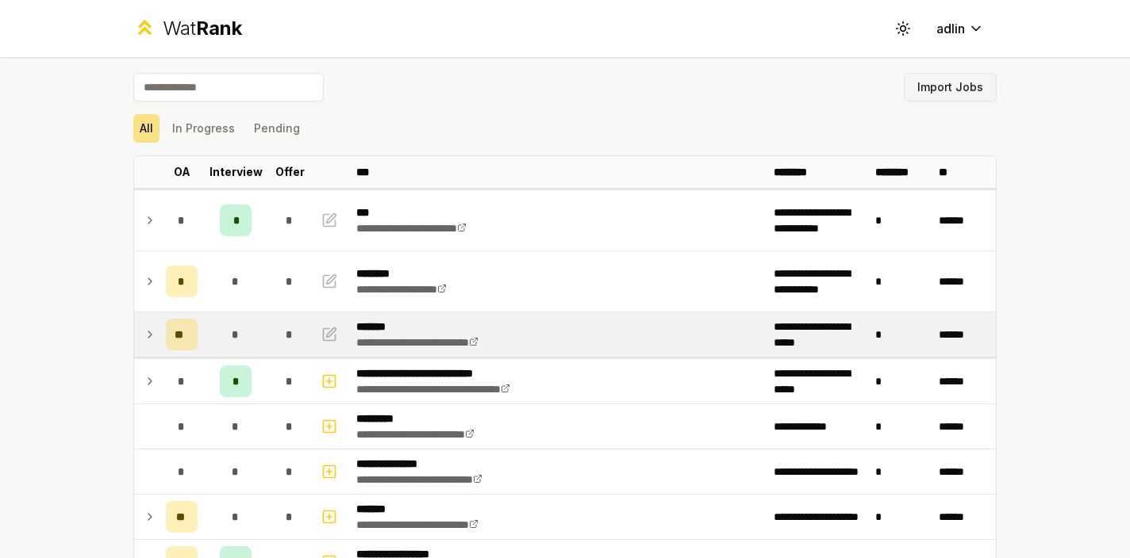
click at [923, 74] on button "Import Jobs" at bounding box center [950, 87] width 93 height 29
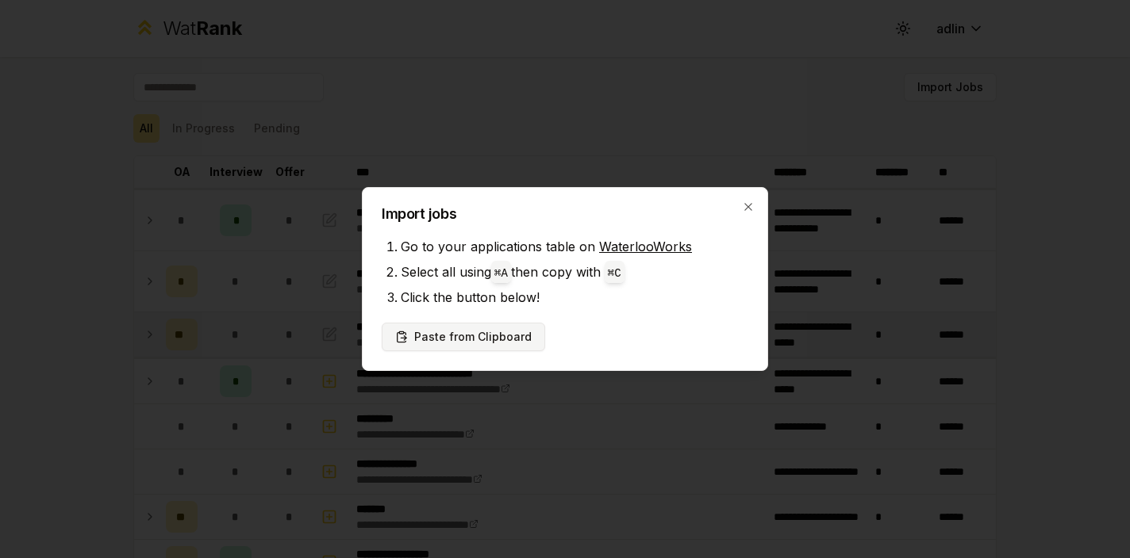
click at [500, 334] on button "Paste from Clipboard" at bounding box center [463, 337] width 163 height 29
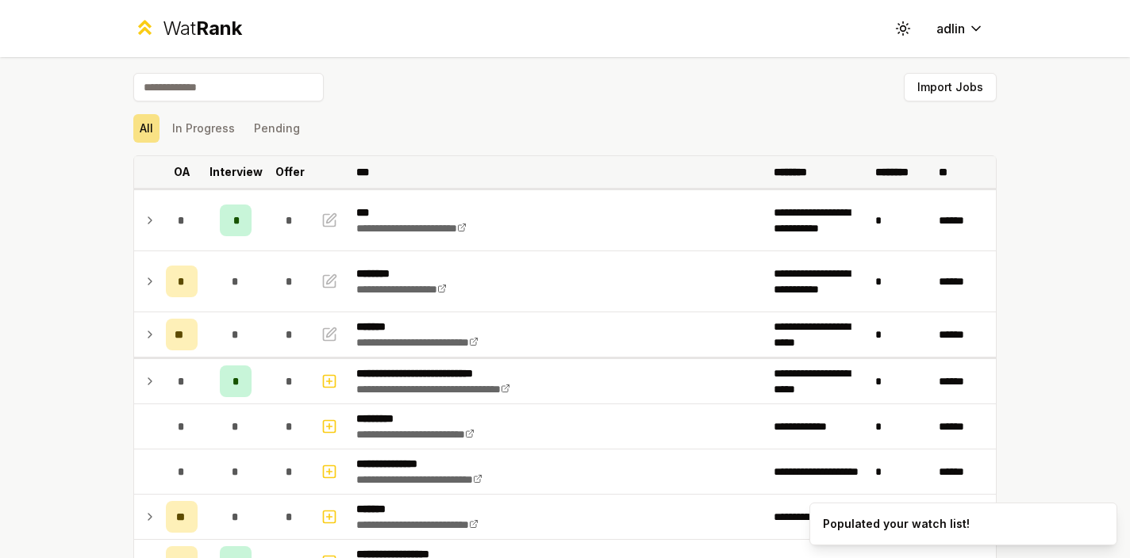
scroll to position [745, 0]
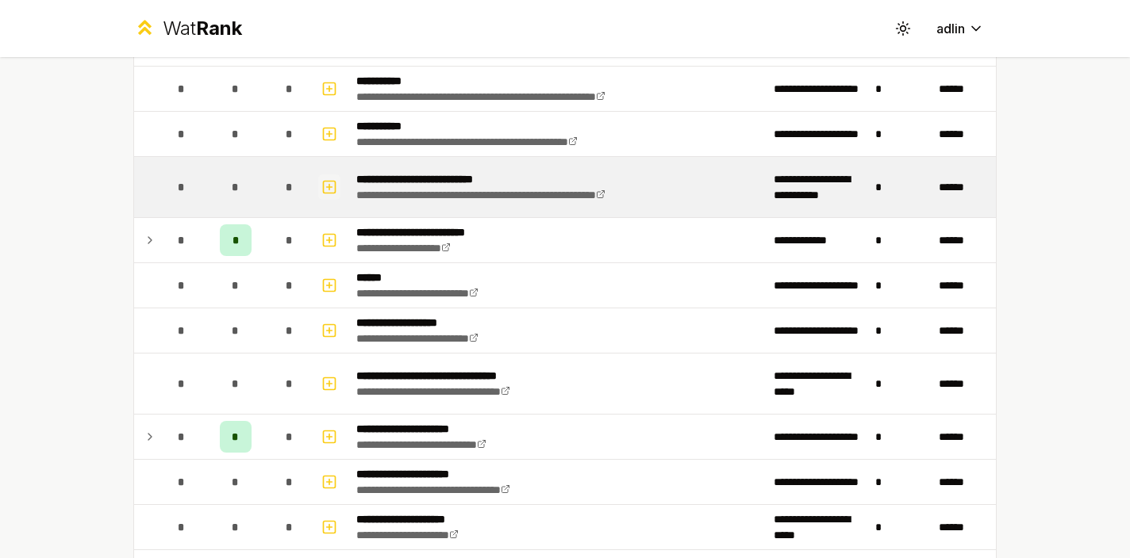
click at [329, 186] on icon "button" at bounding box center [329, 187] width 0 height 6
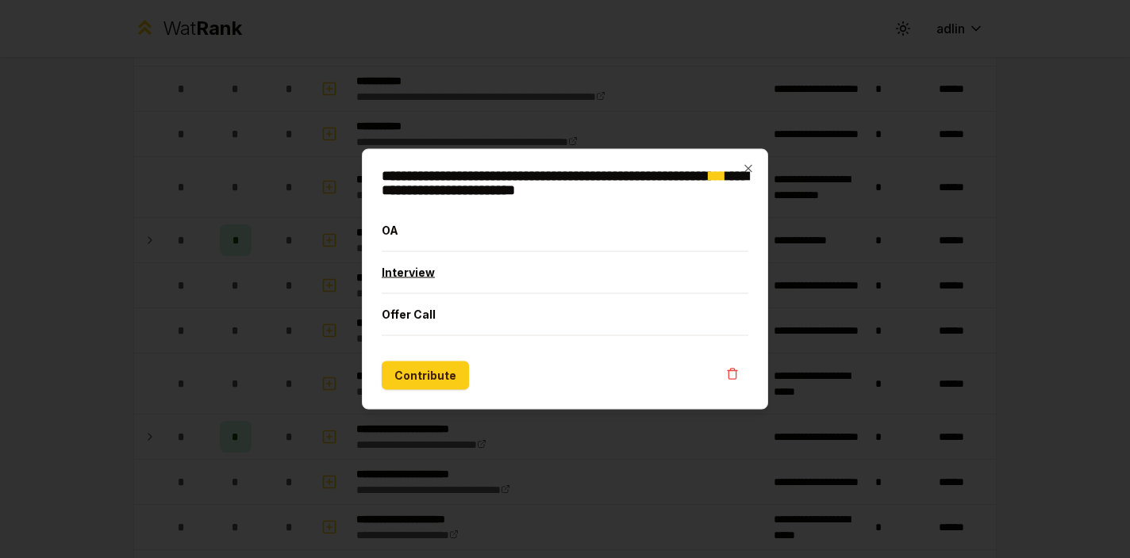
click at [411, 272] on button "Interview" at bounding box center [565, 272] width 366 height 41
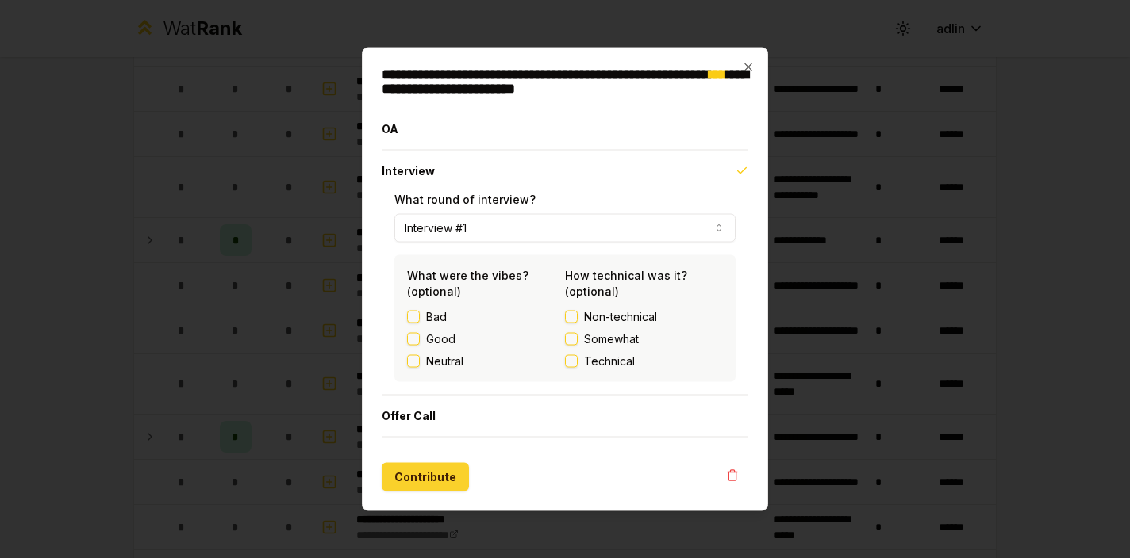
click at [432, 478] on button "Contribute" at bounding box center [425, 477] width 87 height 29
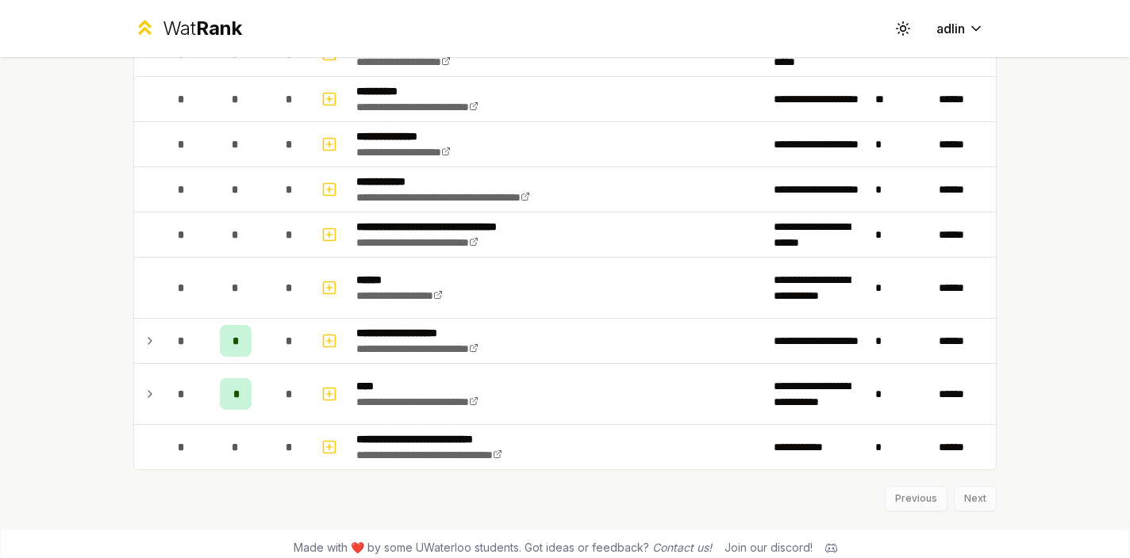
scroll to position [2106, 0]
